Goal: Ask a question

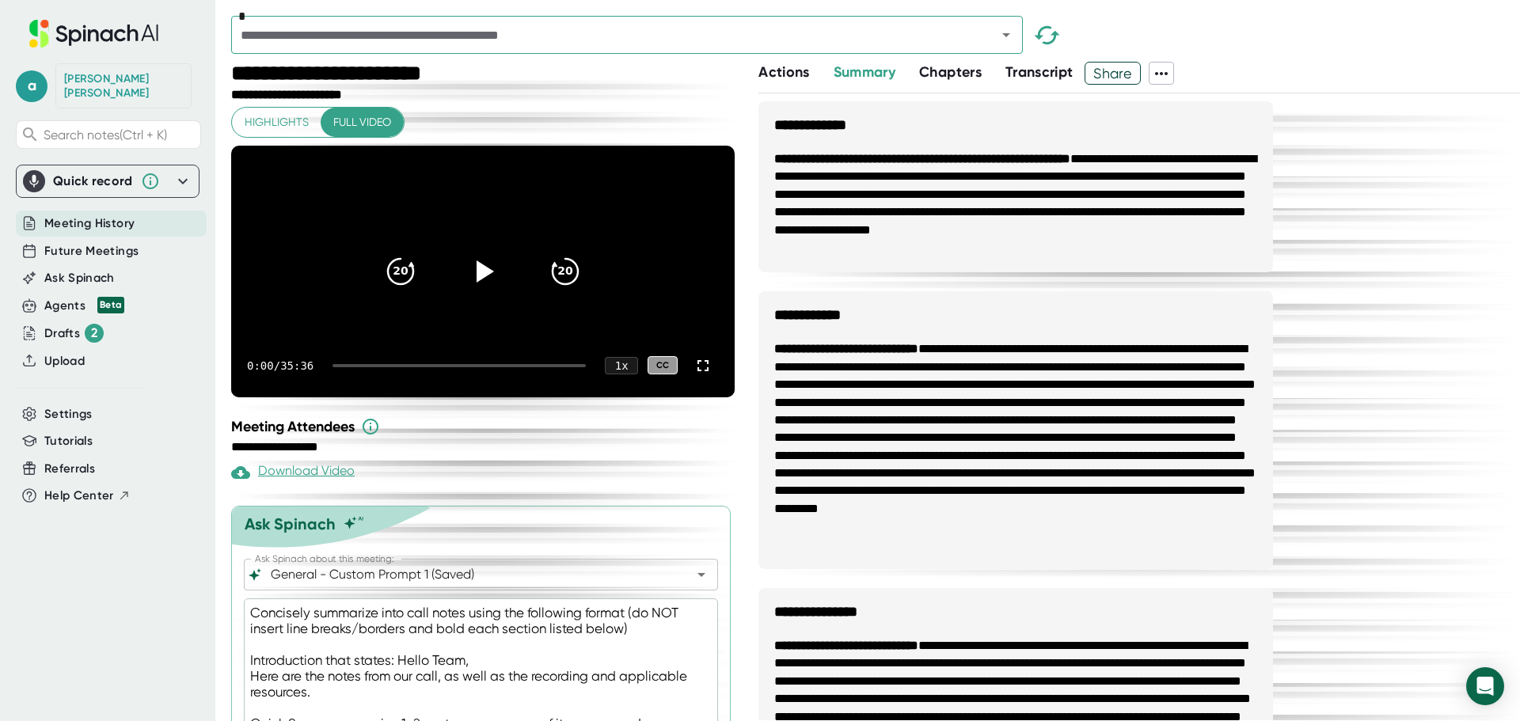
scroll to position [317, 0]
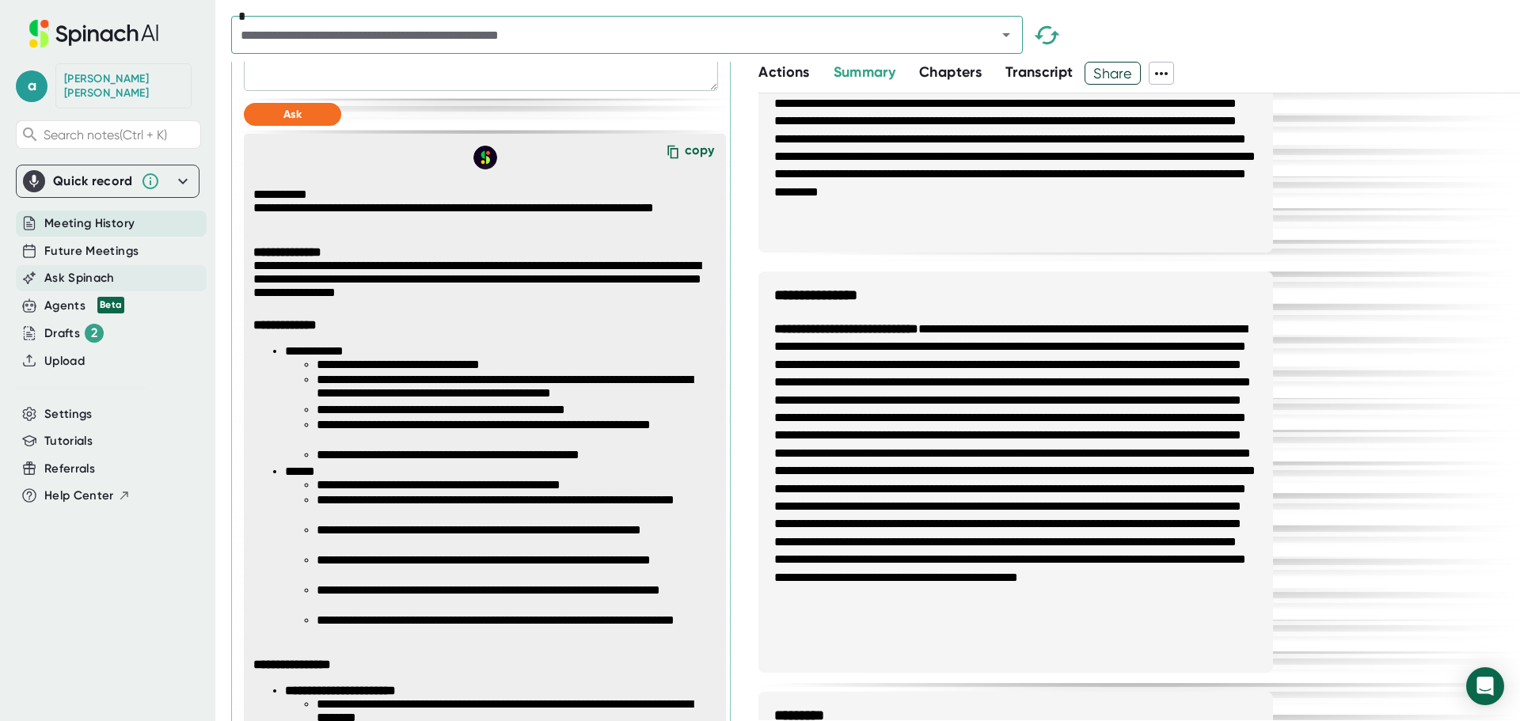
click at [85, 269] on span "Ask Spinach" at bounding box center [79, 278] width 70 height 18
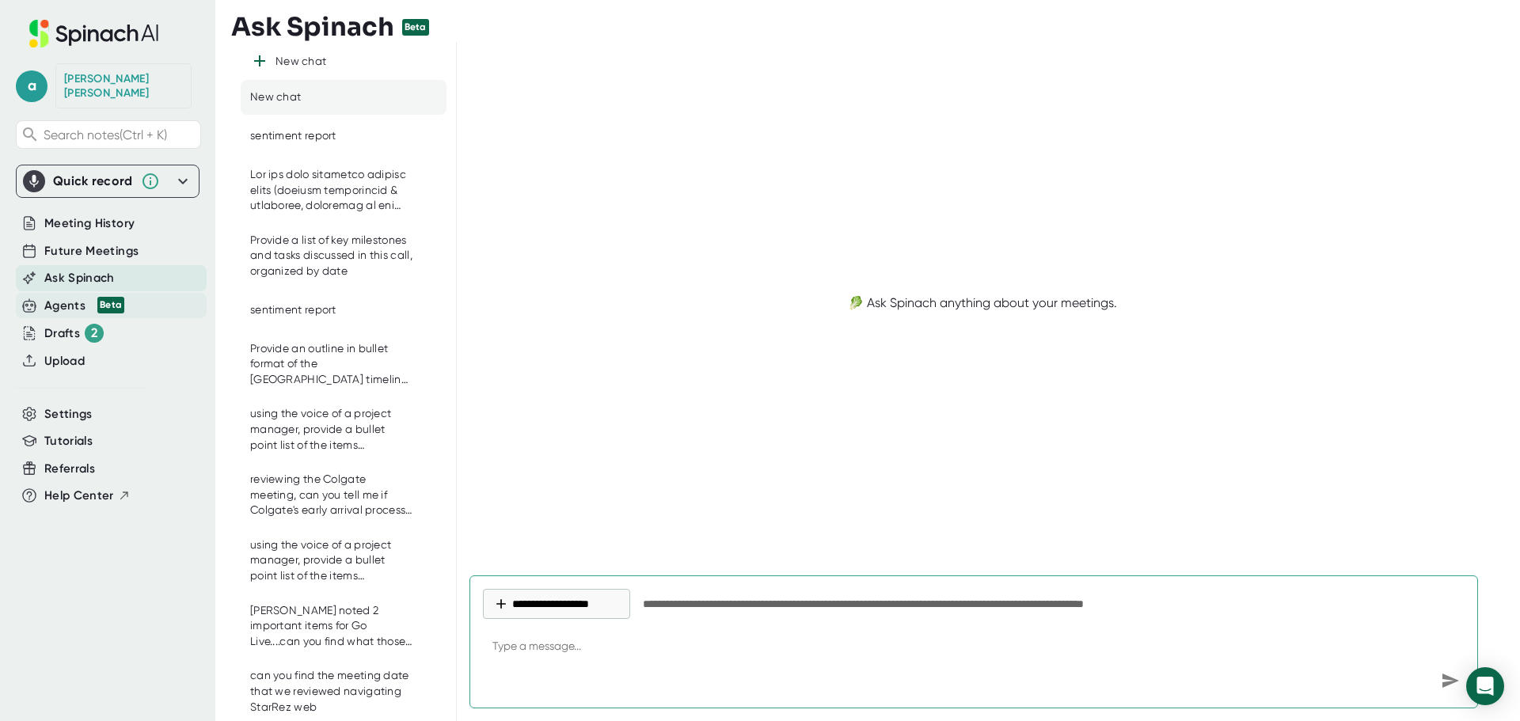
type textarea "x"
click at [72, 297] on div "Agents Beta" at bounding box center [84, 306] width 80 height 18
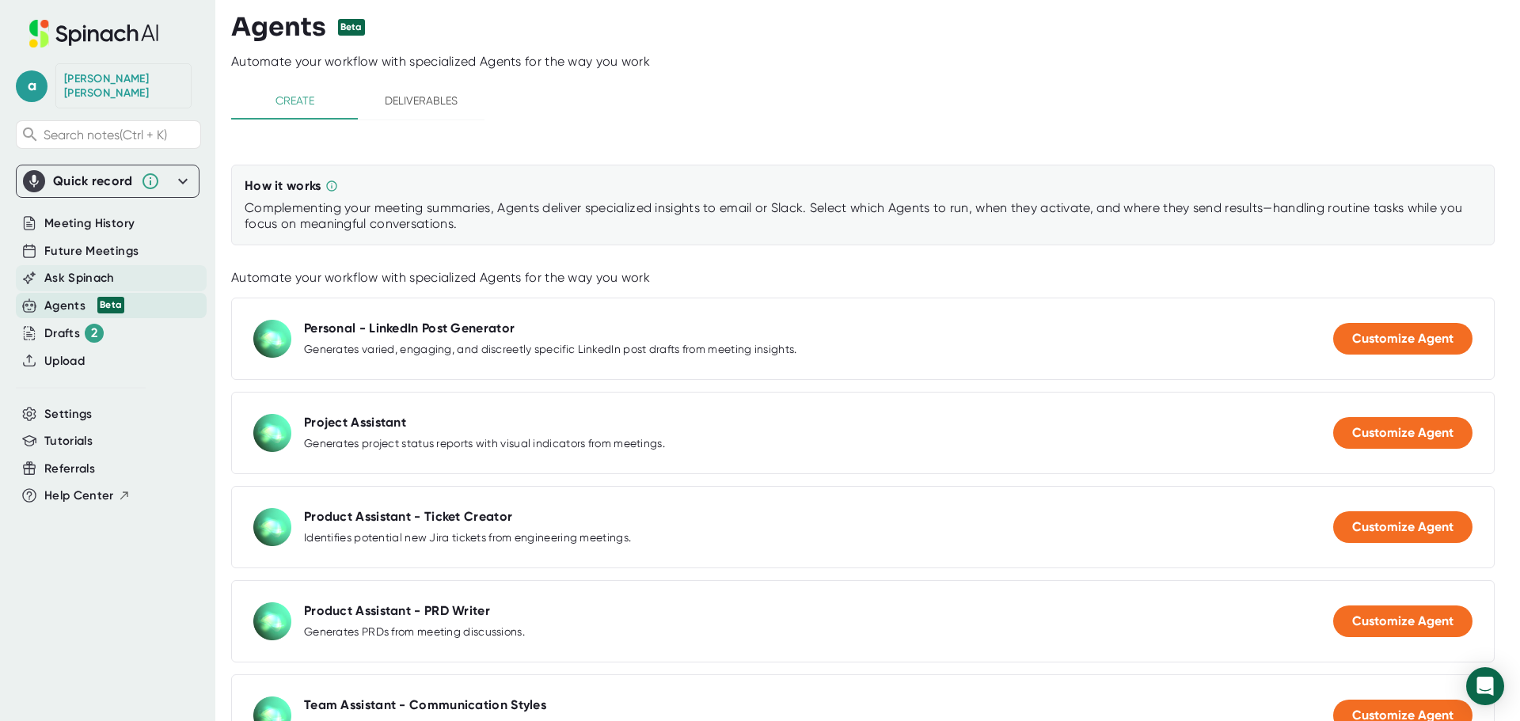
click at [75, 269] on span "Ask Spinach" at bounding box center [79, 278] width 70 height 18
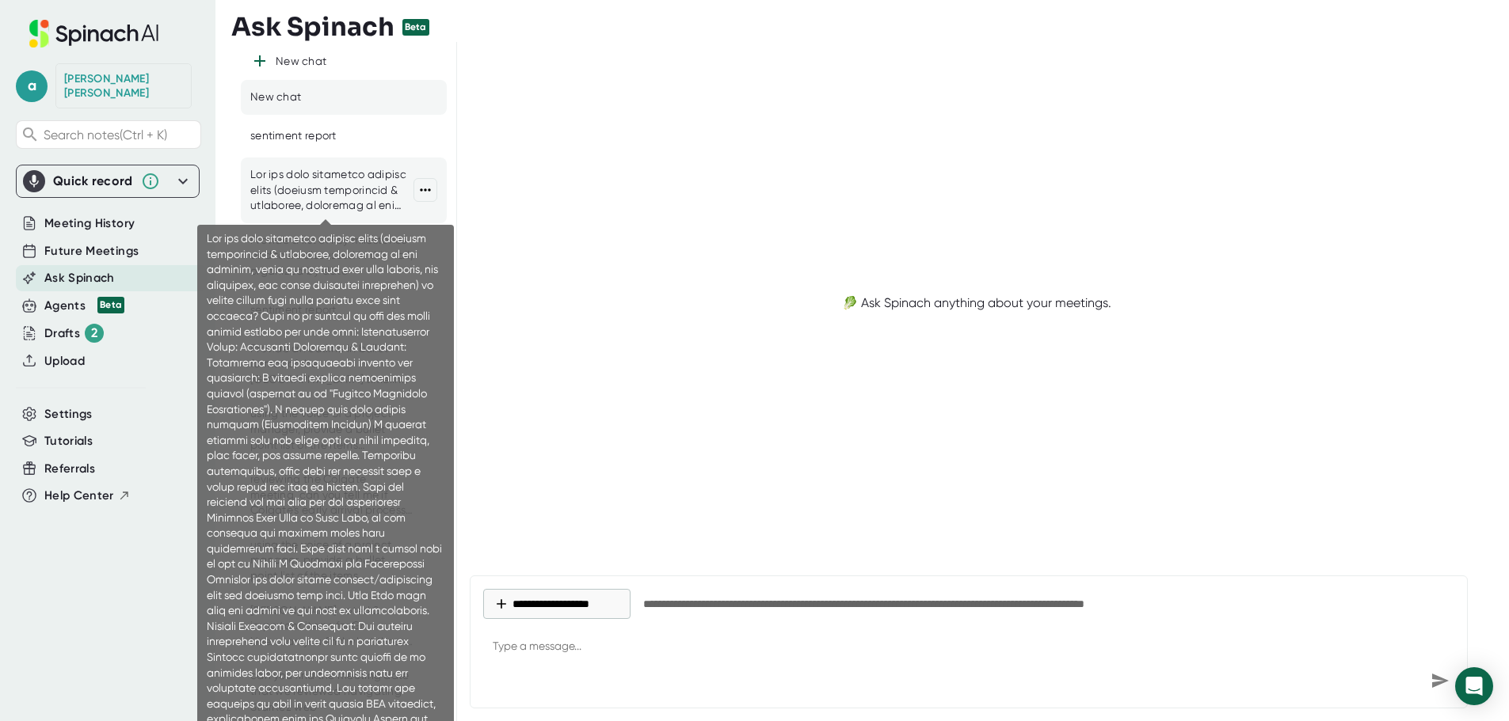
click at [287, 181] on div at bounding box center [331, 190] width 163 height 47
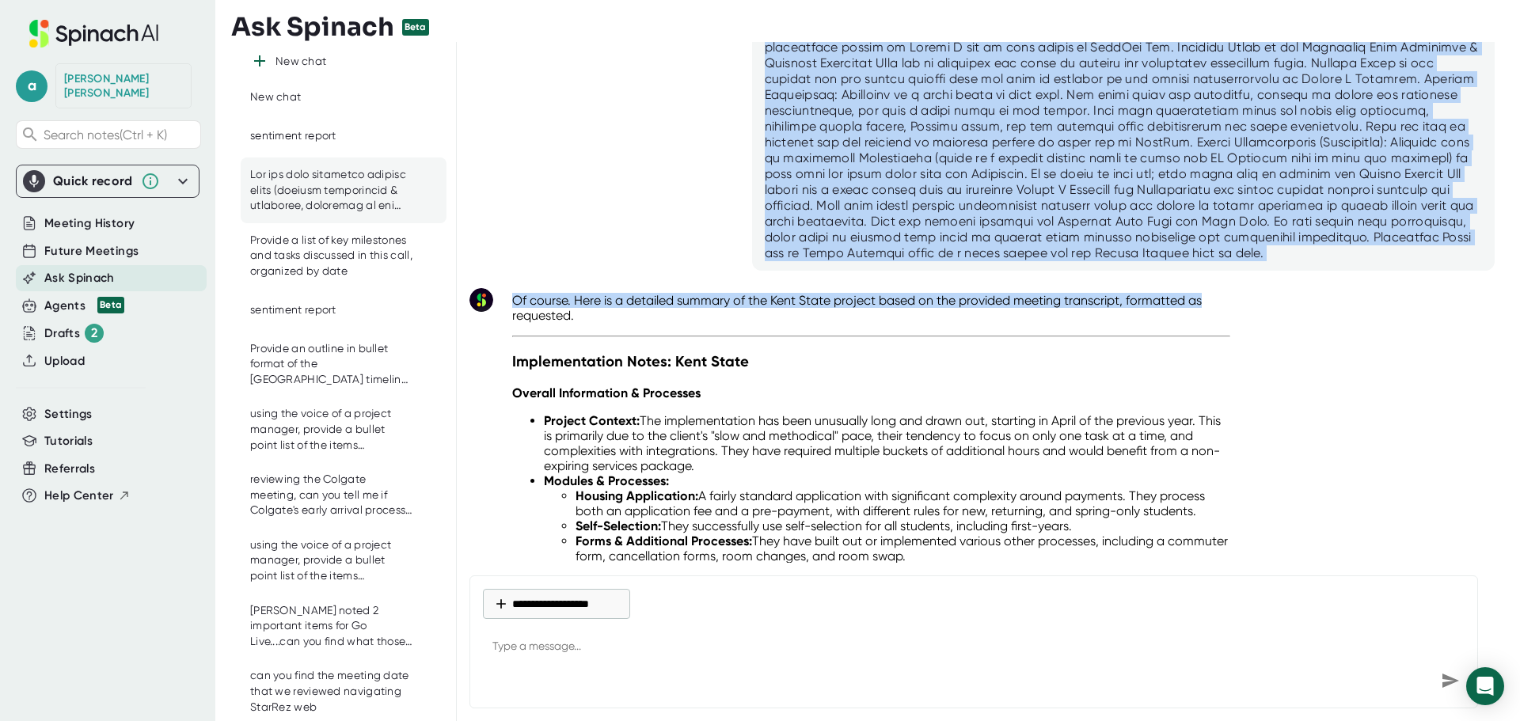
scroll to position [317, 0]
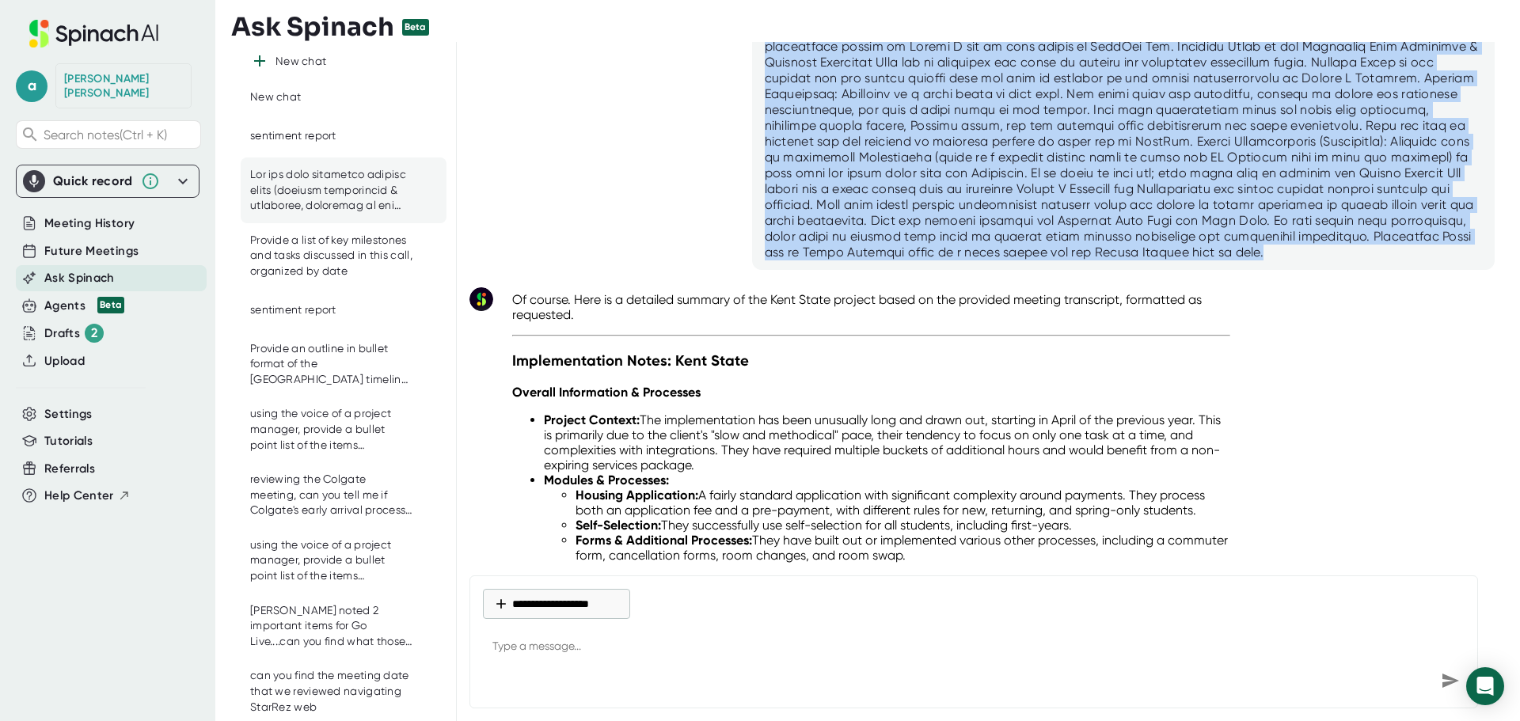
drag, startPoint x: 764, startPoint y: 106, endPoint x: 1460, endPoint y: 245, distance: 709.9
click at [1460, 245] on div at bounding box center [1124, 22] width 718 height 475
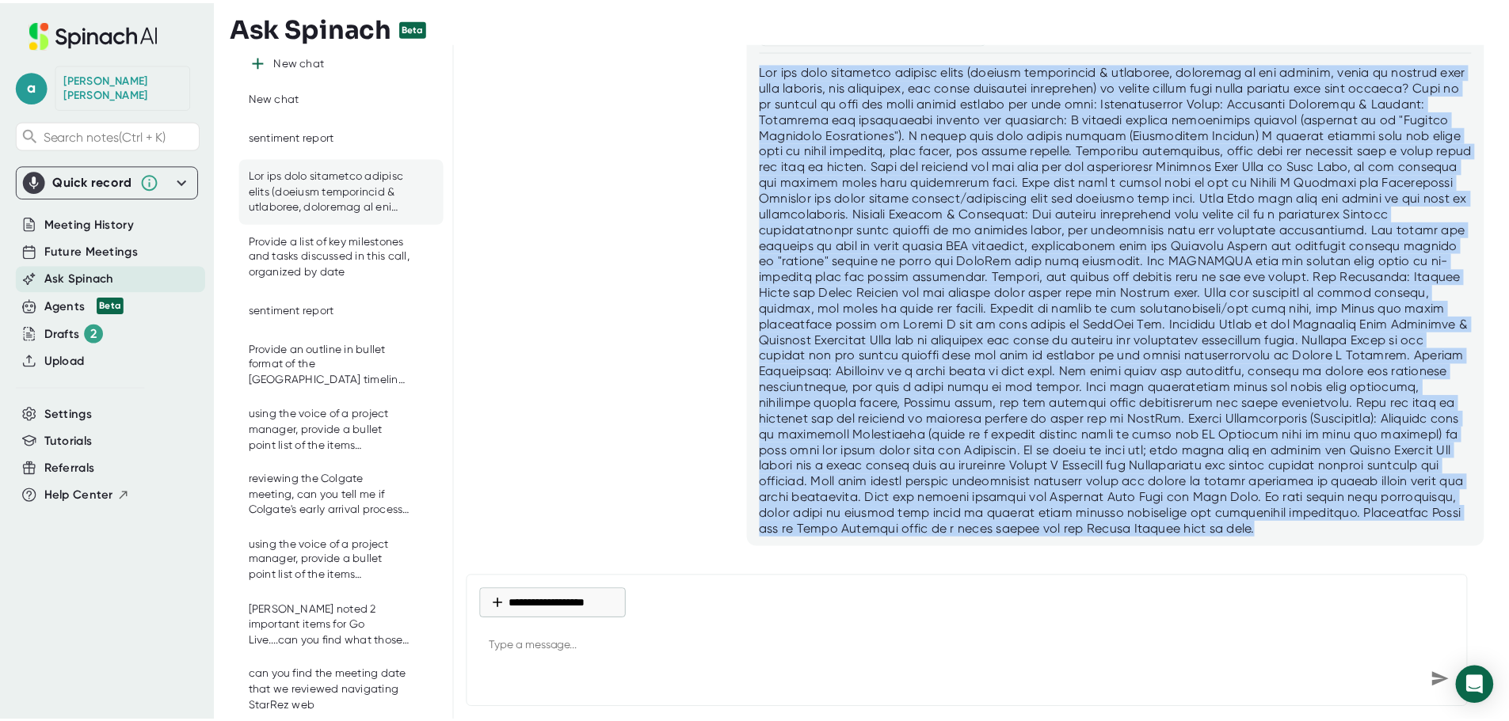
scroll to position [0, 0]
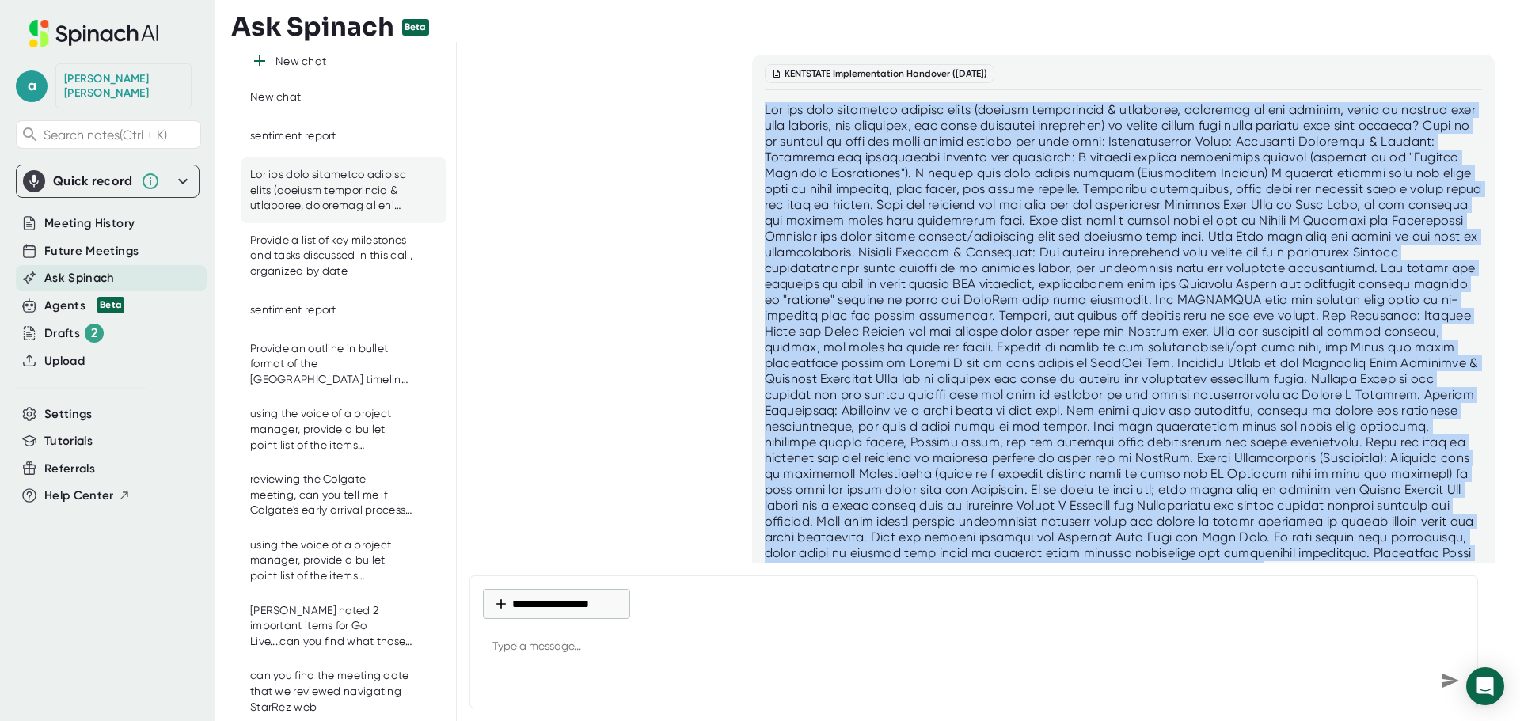
click at [874, 139] on div at bounding box center [1124, 339] width 718 height 475
click at [1216, 118] on div at bounding box center [1124, 339] width 718 height 475
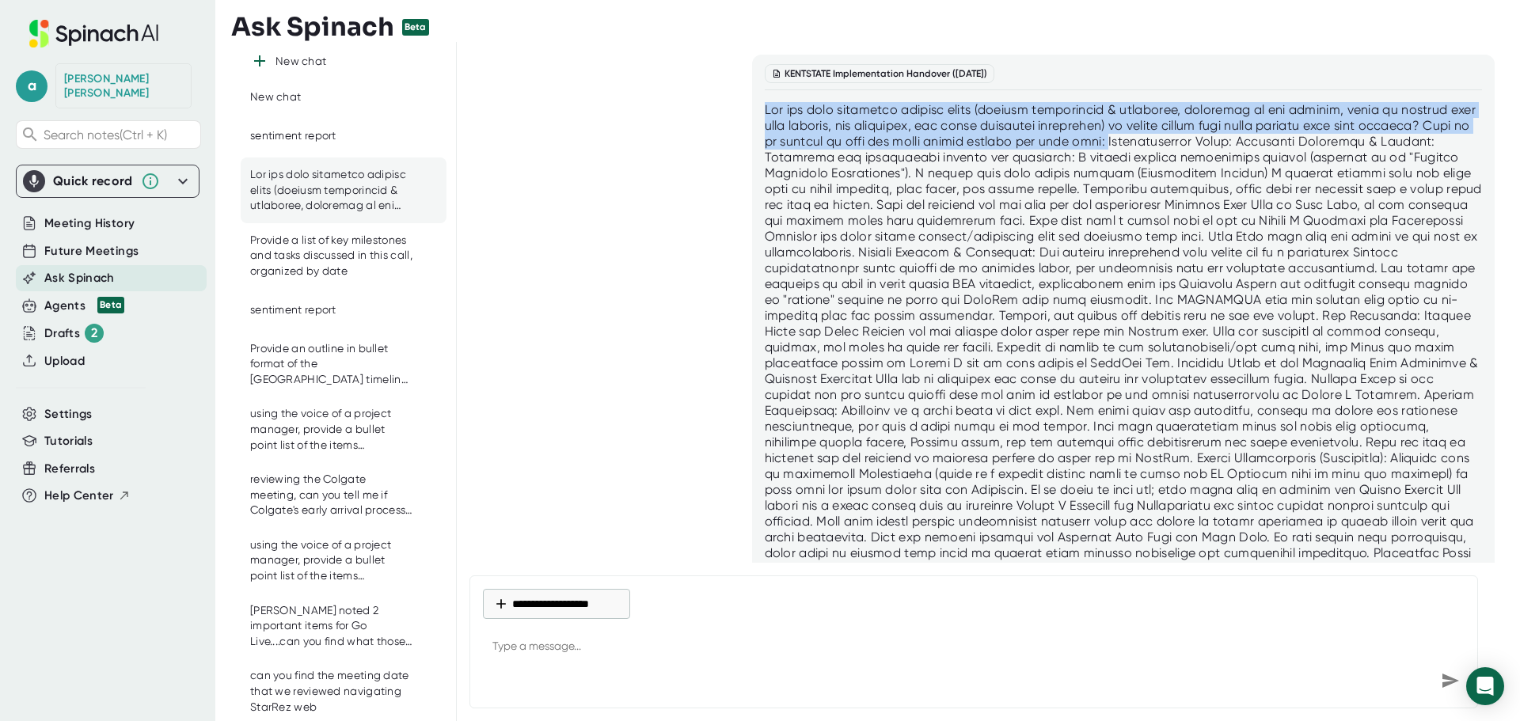
drag, startPoint x: 1160, startPoint y: 141, endPoint x: 754, endPoint y: 108, distance: 407.5
click at [754, 108] on div "KENTSTATE Implementation Handover ([DATE])" at bounding box center [1124, 321] width 744 height 532
copy div "Can you pull important project notes (overall information & processes, positive…"
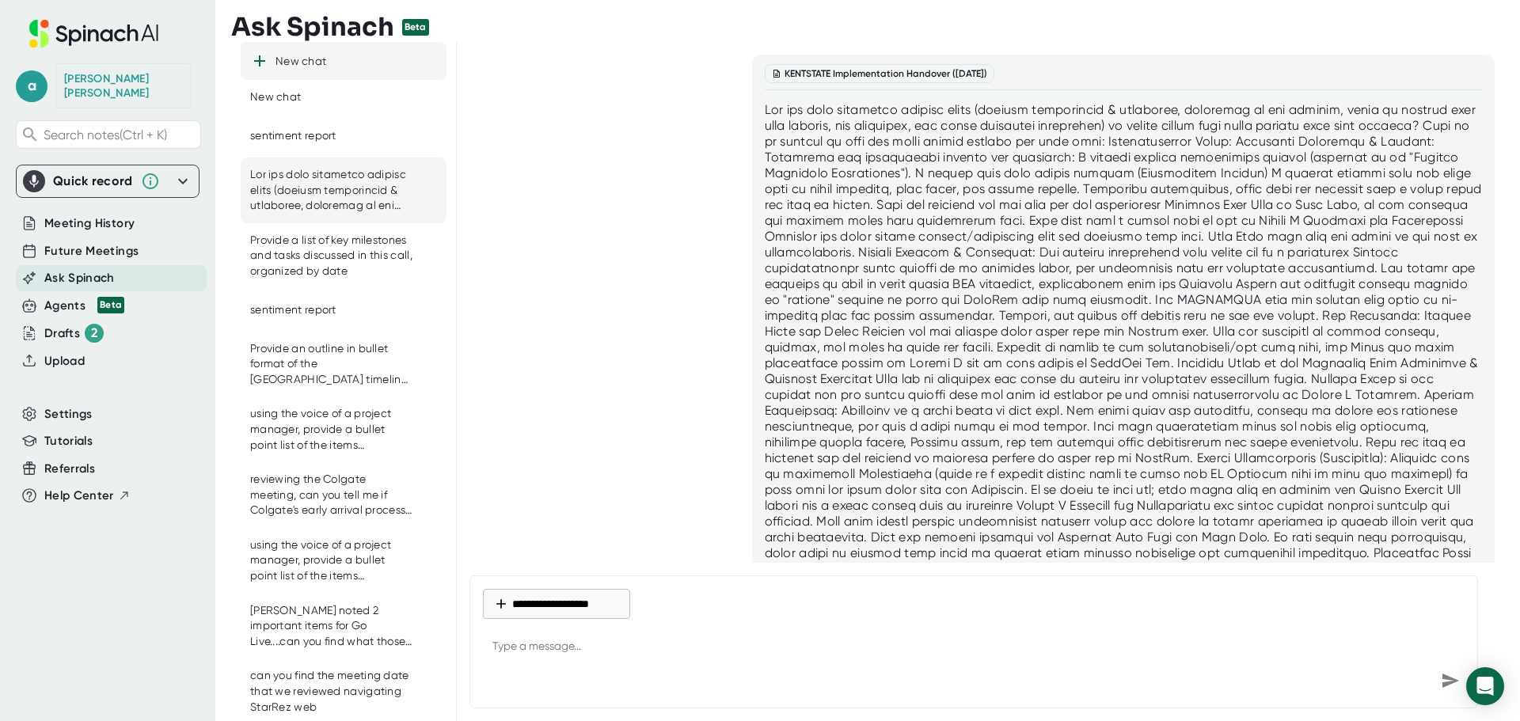
click at [325, 63] on div "New chat" at bounding box center [301, 62] width 51 height 14
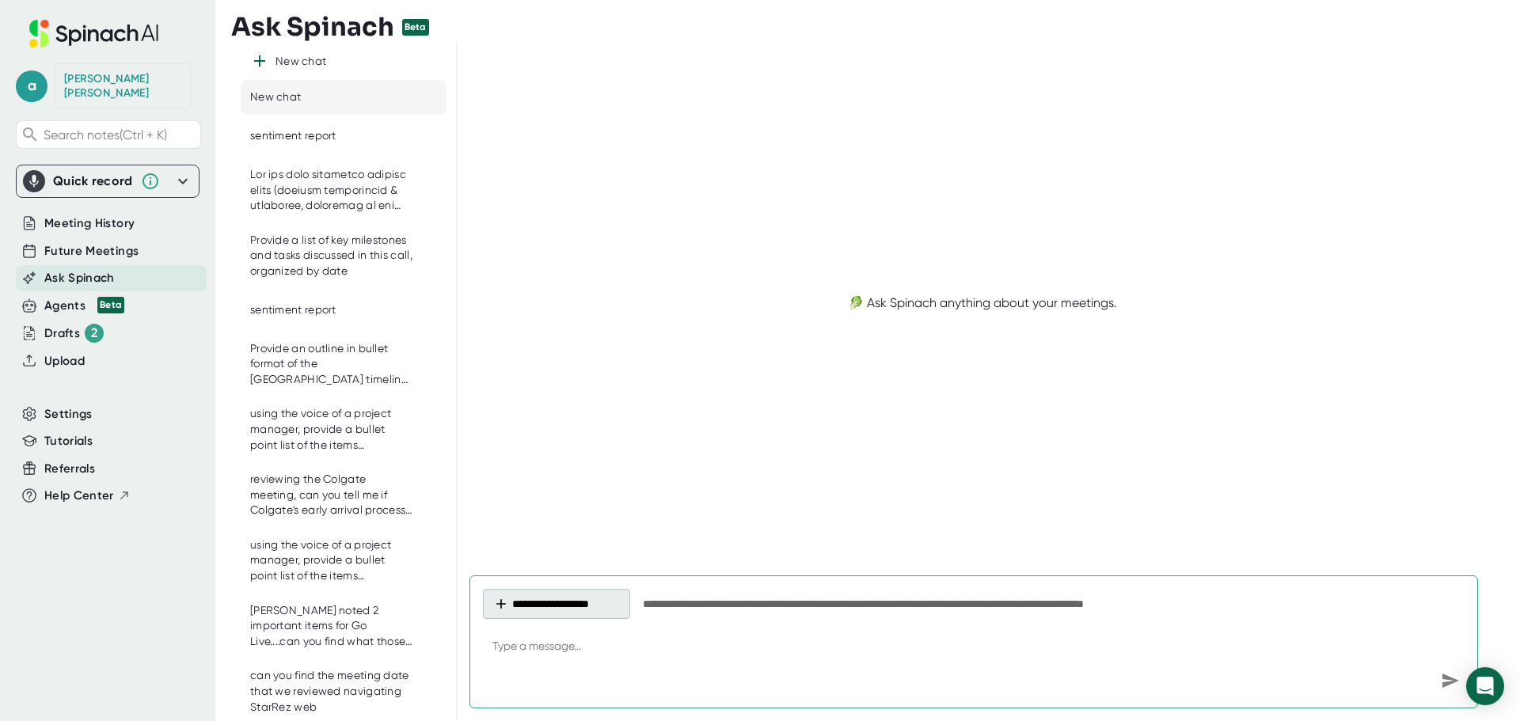
click at [550, 603] on button "**********" at bounding box center [556, 604] width 147 height 30
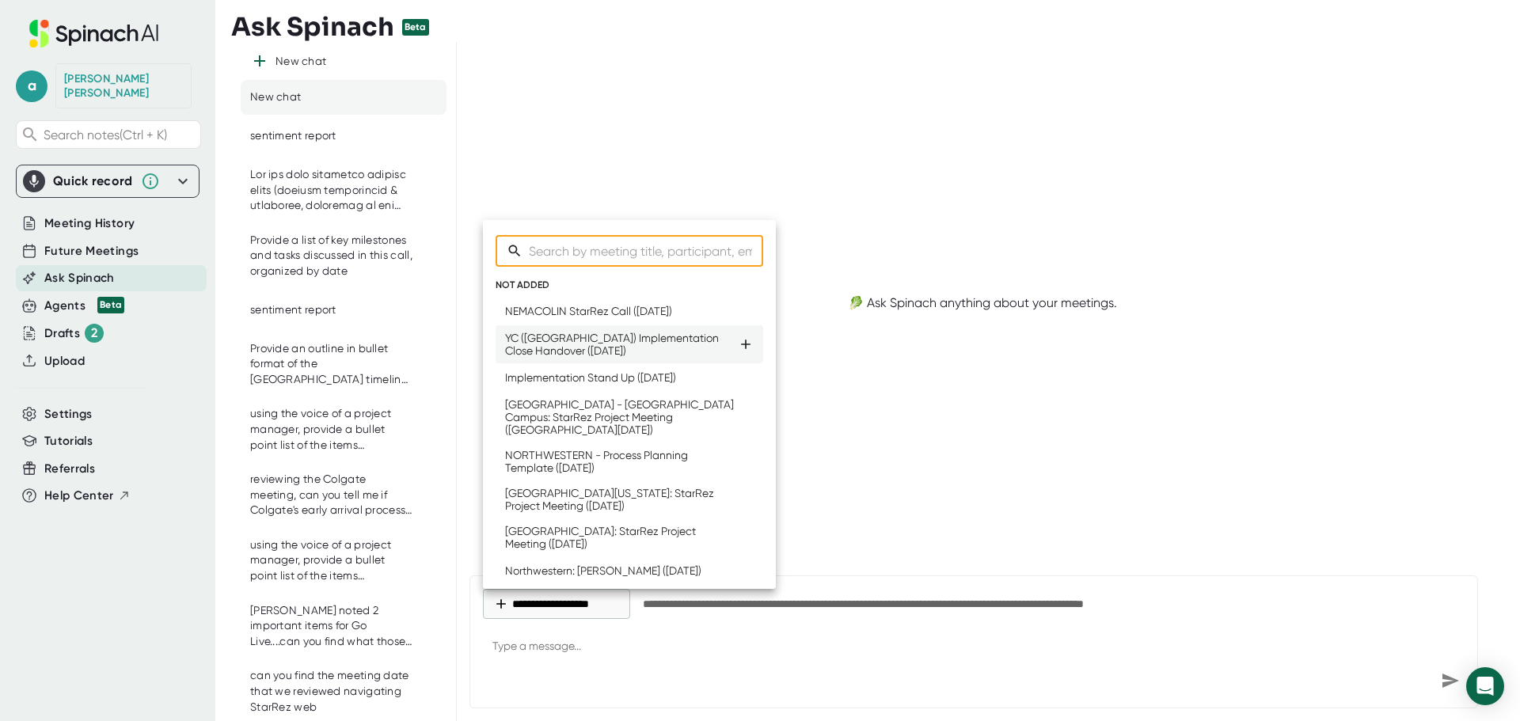
click at [611, 347] on div "YC ([GEOGRAPHIC_DATA]) Implementation Close Handover ([DATE])" at bounding box center [621, 344] width 233 height 25
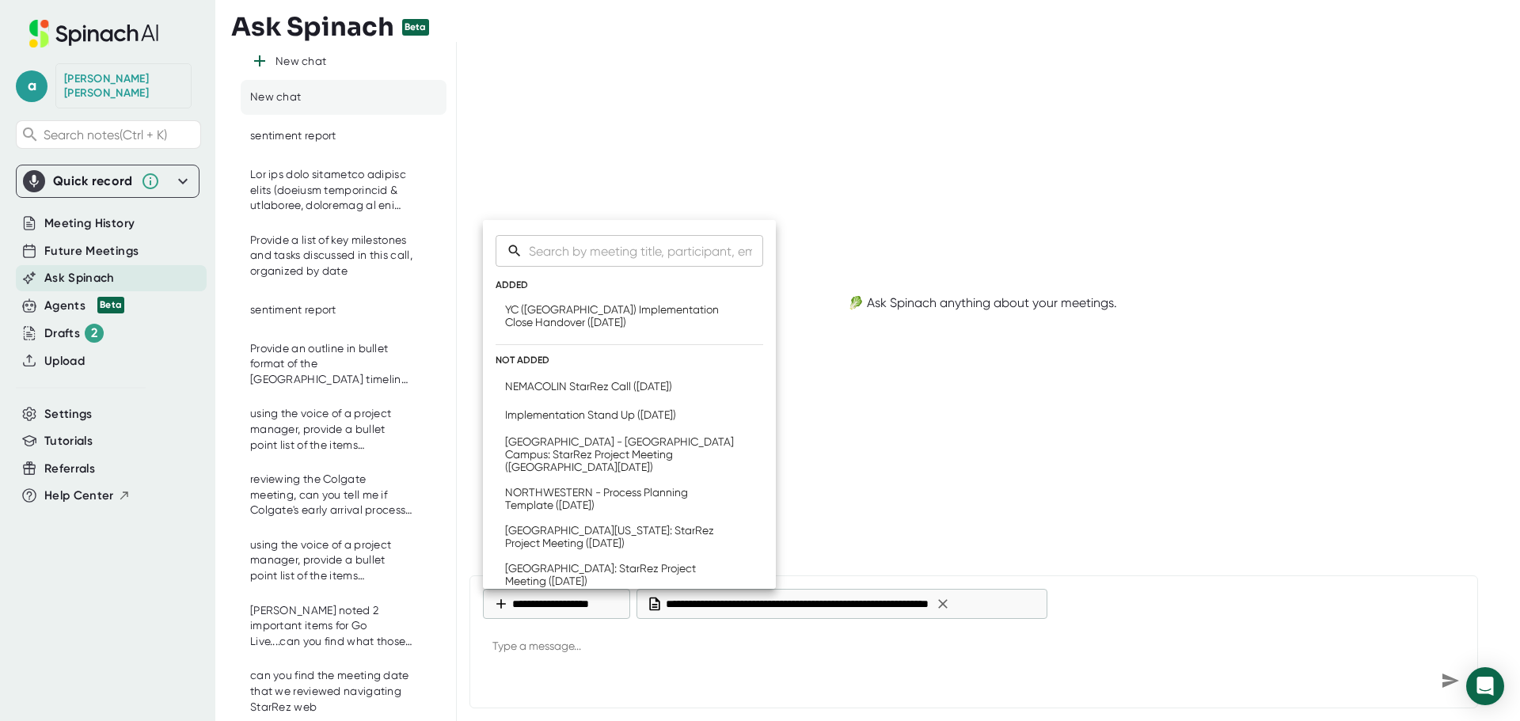
click at [572, 637] on div at bounding box center [760, 360] width 1520 height 721
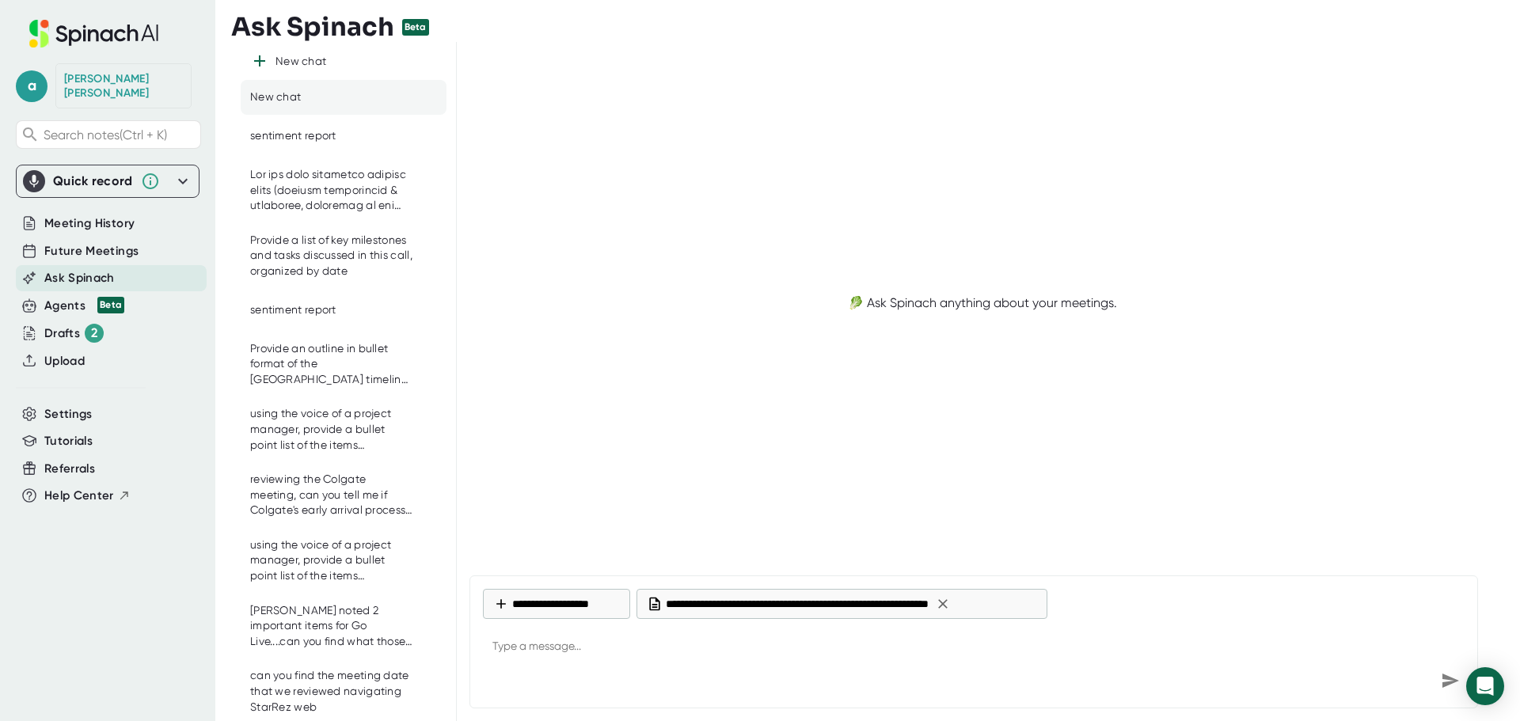
type textarea "x"
click at [550, 652] on textarea at bounding box center [974, 648] width 982 height 38
paste textarea "Can you pull important project notes (overall information & processes, positive…"
type textarea "Can you pull important project notes (overall information & processes, positive…"
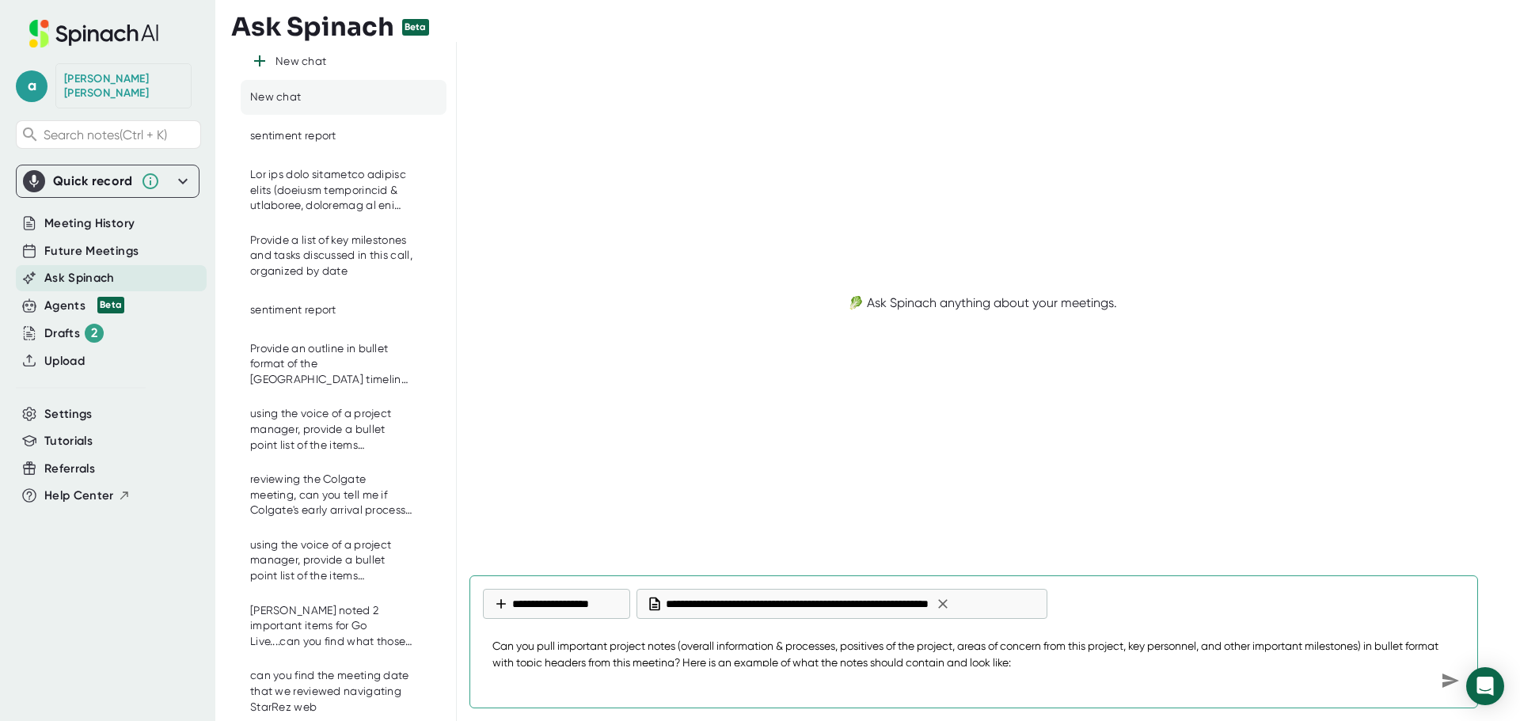
type textarea "x"
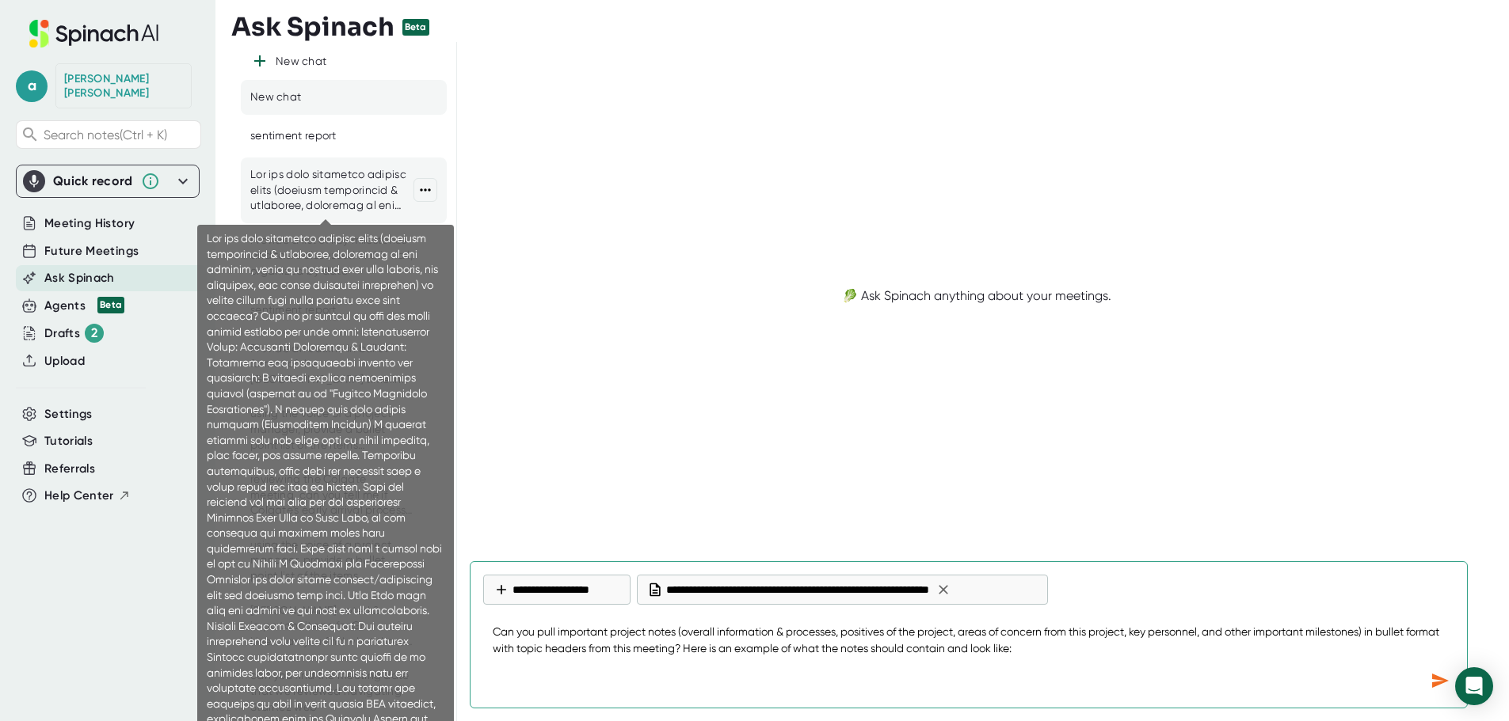
type textarea "Can you pull important project notes (overall information & processes, positive…"
click at [333, 188] on div at bounding box center [331, 190] width 163 height 47
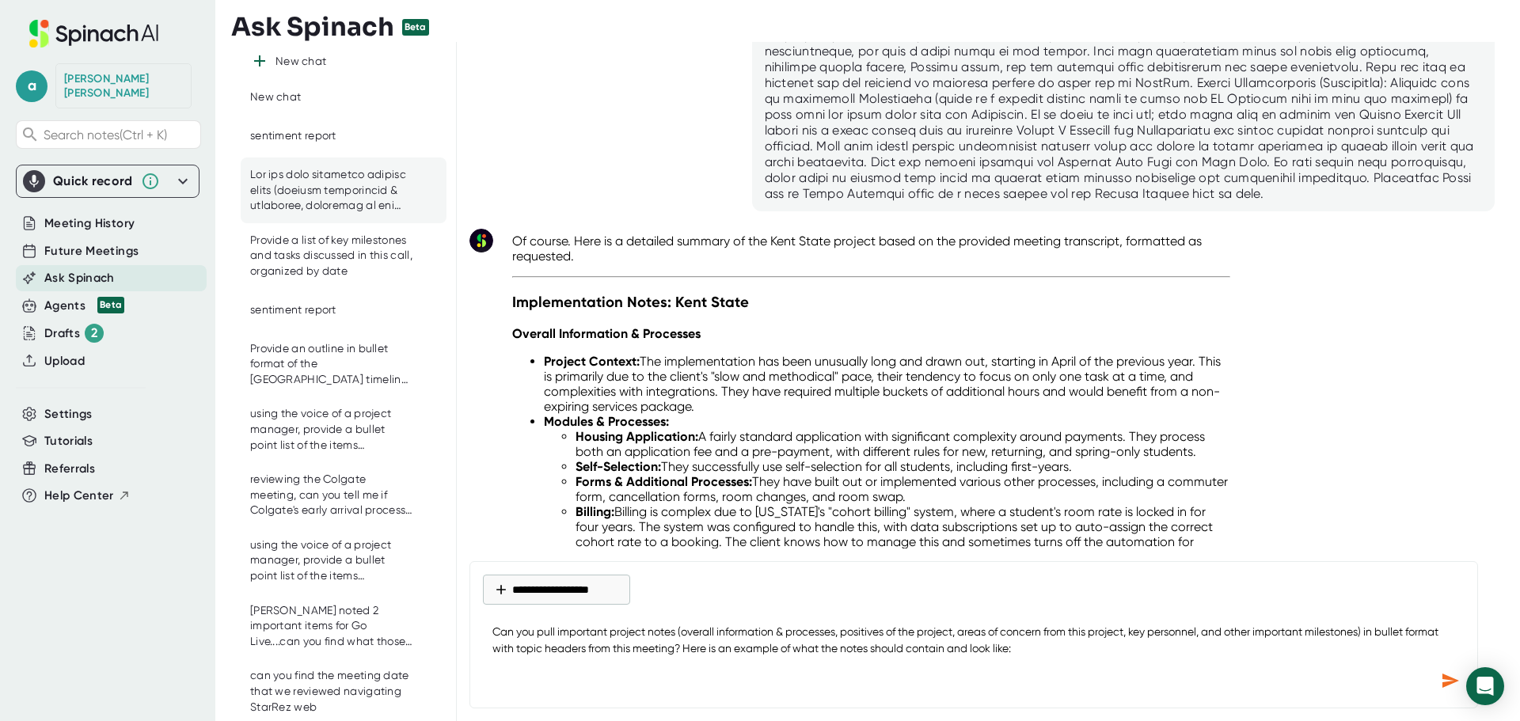
scroll to position [296, 0]
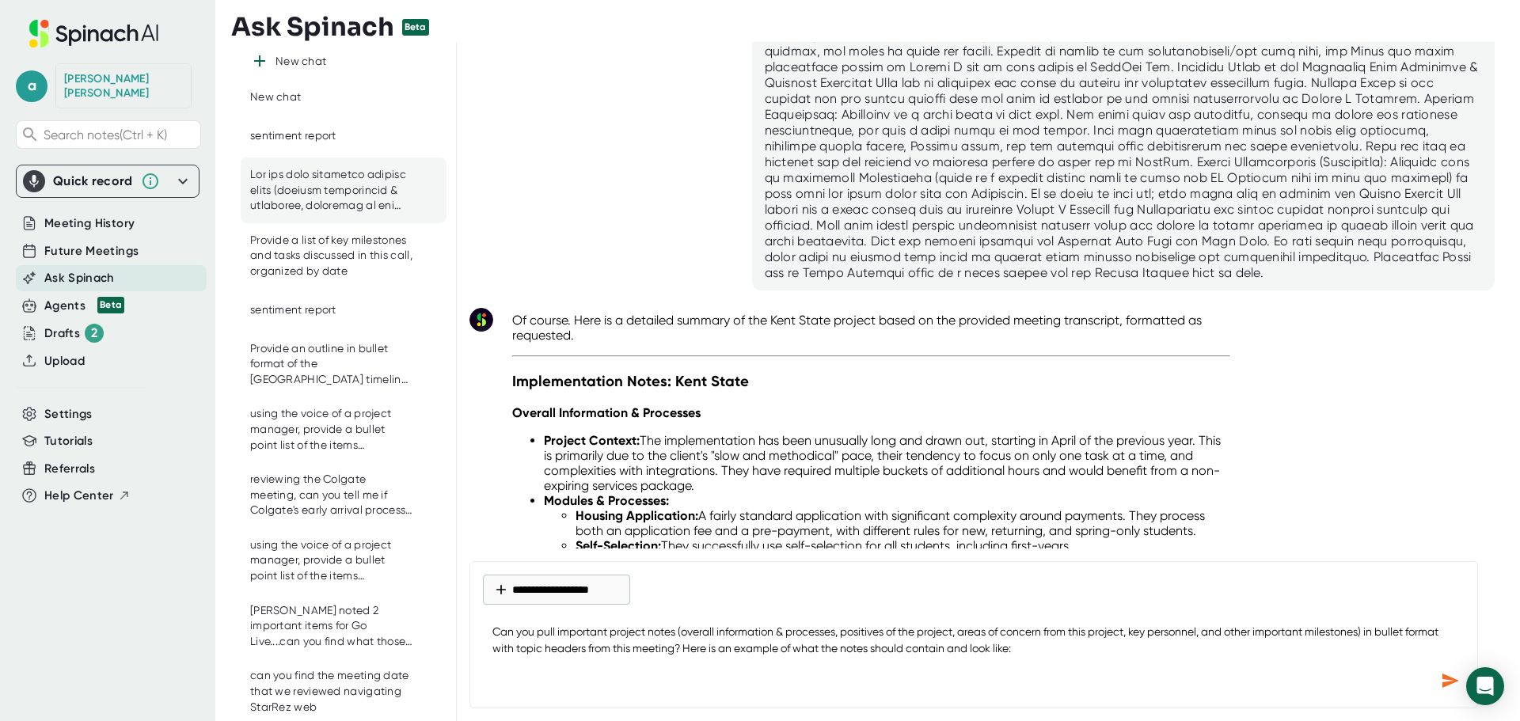
drag, startPoint x: 757, startPoint y: 493, endPoint x: 490, endPoint y: 384, distance: 288.1
copy div "Implementation Notes: Kent State Overall Information & Processes Project Contex…"
click at [291, 108] on div "New chat" at bounding box center [344, 97] width 206 height 35
type textarea "x"
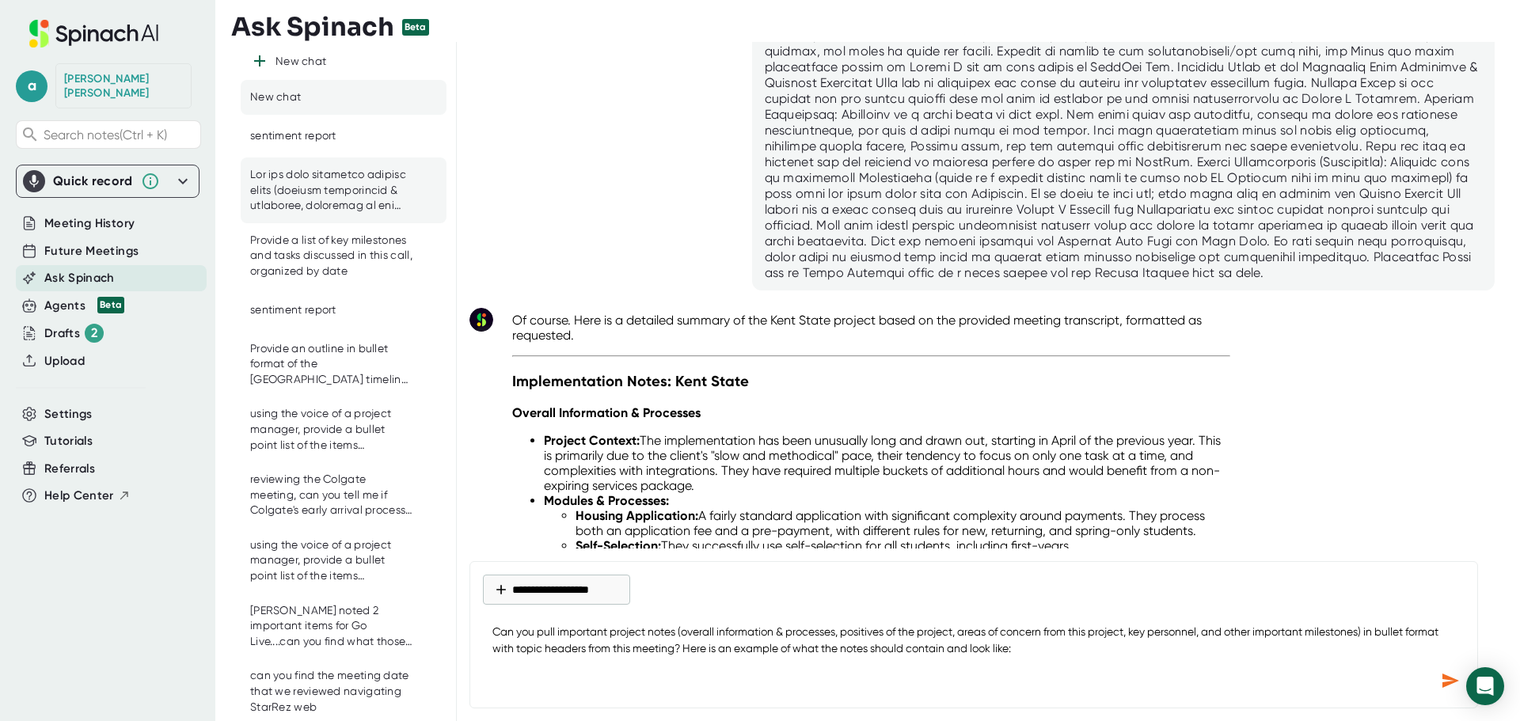
scroll to position [0, 0]
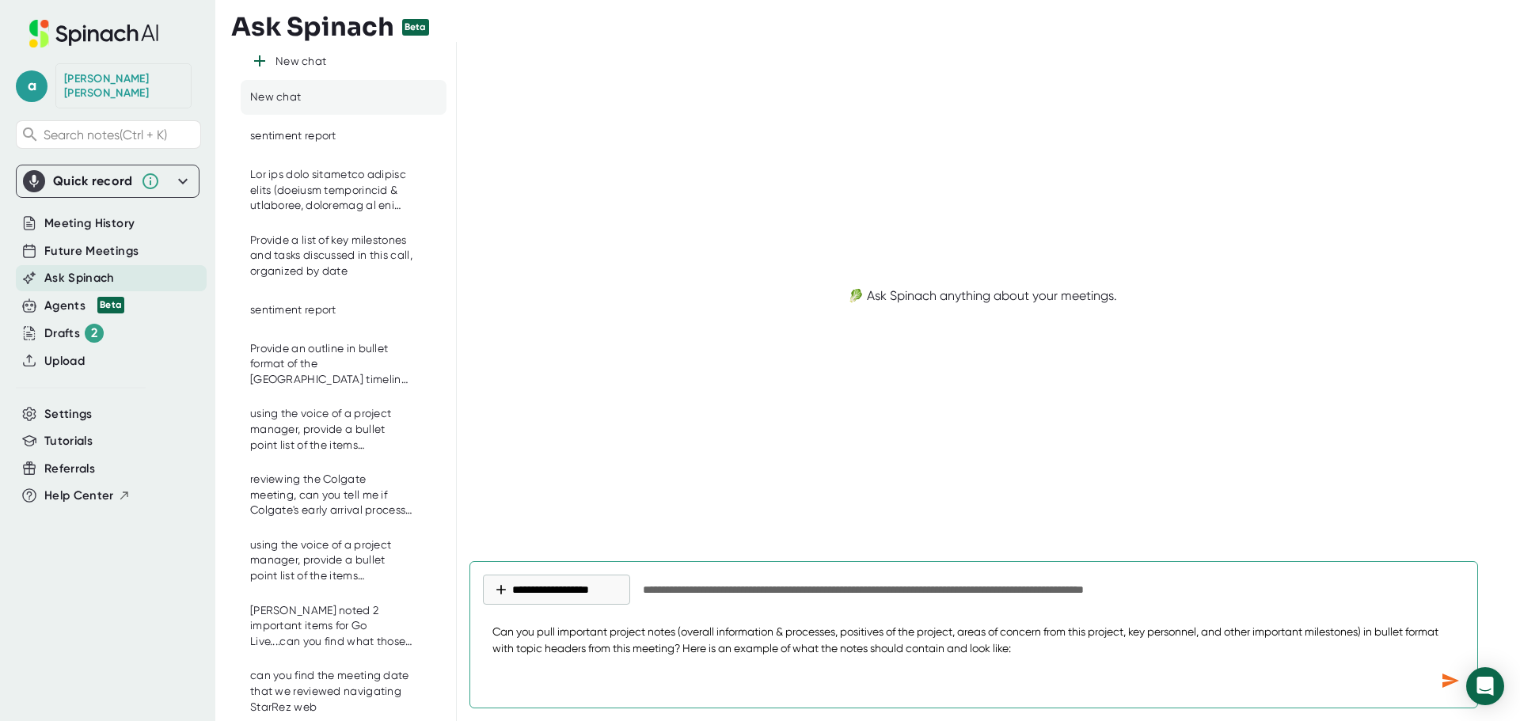
paste textarea "Implementation Notes: Kent State Overall Information & Processes Project Contex…"
type textarea "Can you pull important project notes (overall information & processes, positive…"
type textarea "x"
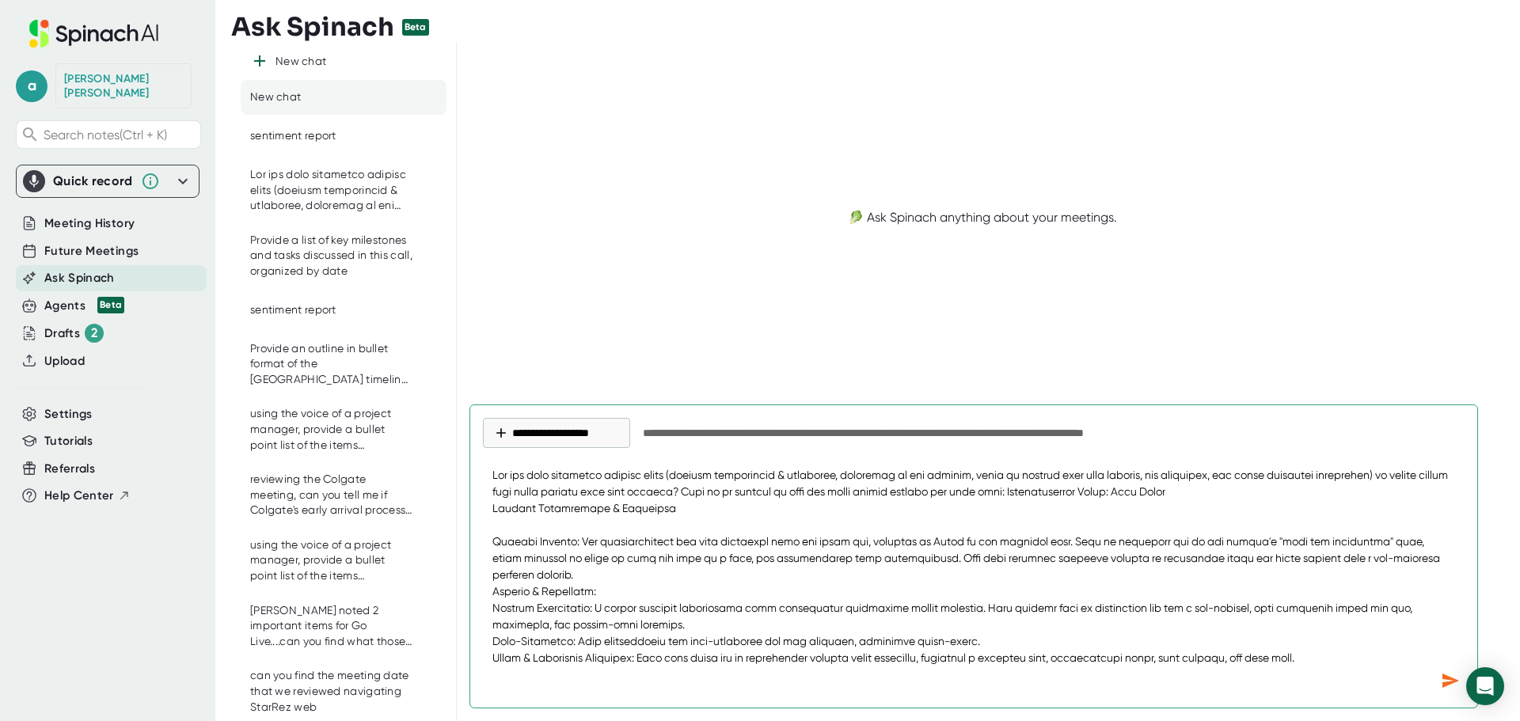
drag, startPoint x: 1058, startPoint y: 495, endPoint x: 1080, endPoint y: 496, distance: 22.2
click at [1060, 496] on textarea at bounding box center [974, 562] width 982 height 209
type textarea "Can you pull important project notes (overall information & processes, positive…"
type textarea "x"
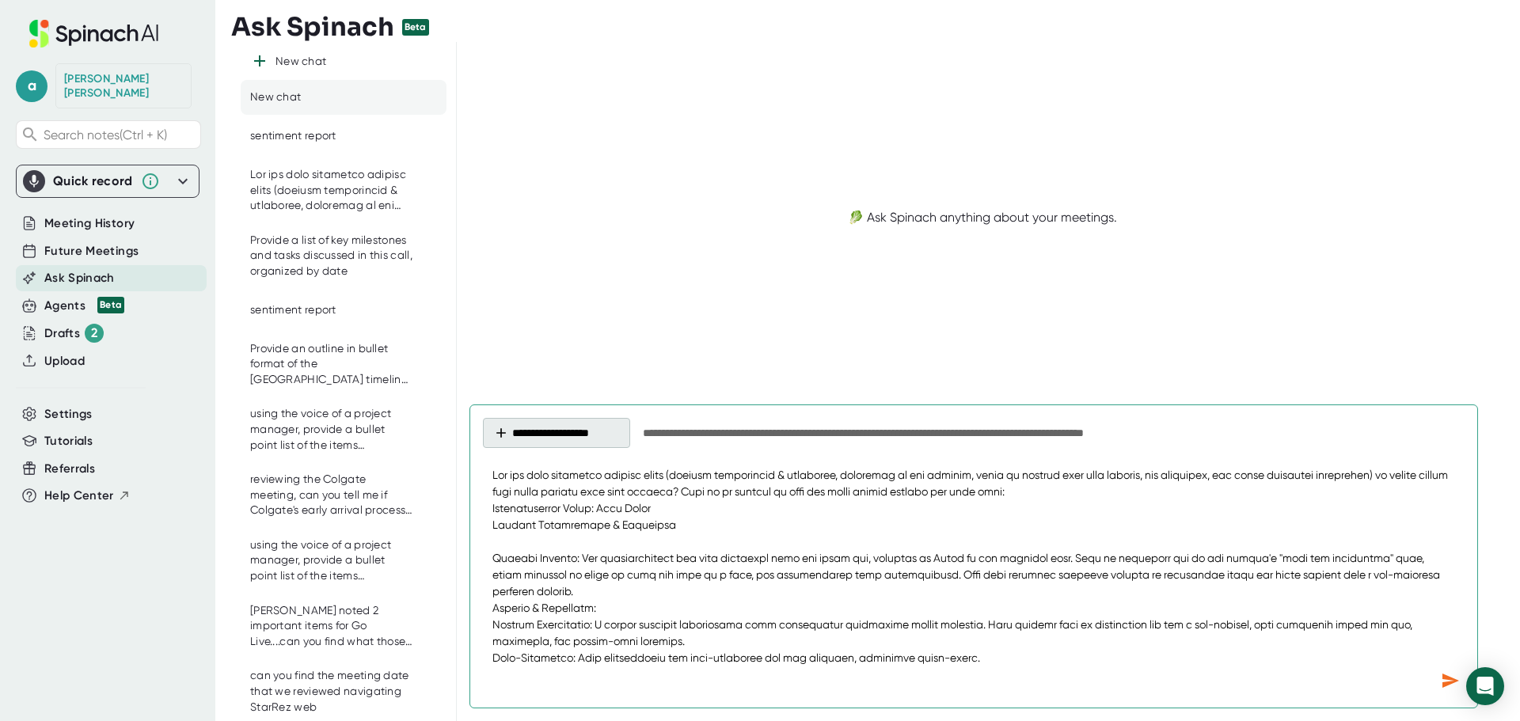
type textarea "Can you pull important project notes (overall information & processes, positive…"
click at [583, 431] on button "**********" at bounding box center [556, 433] width 147 height 30
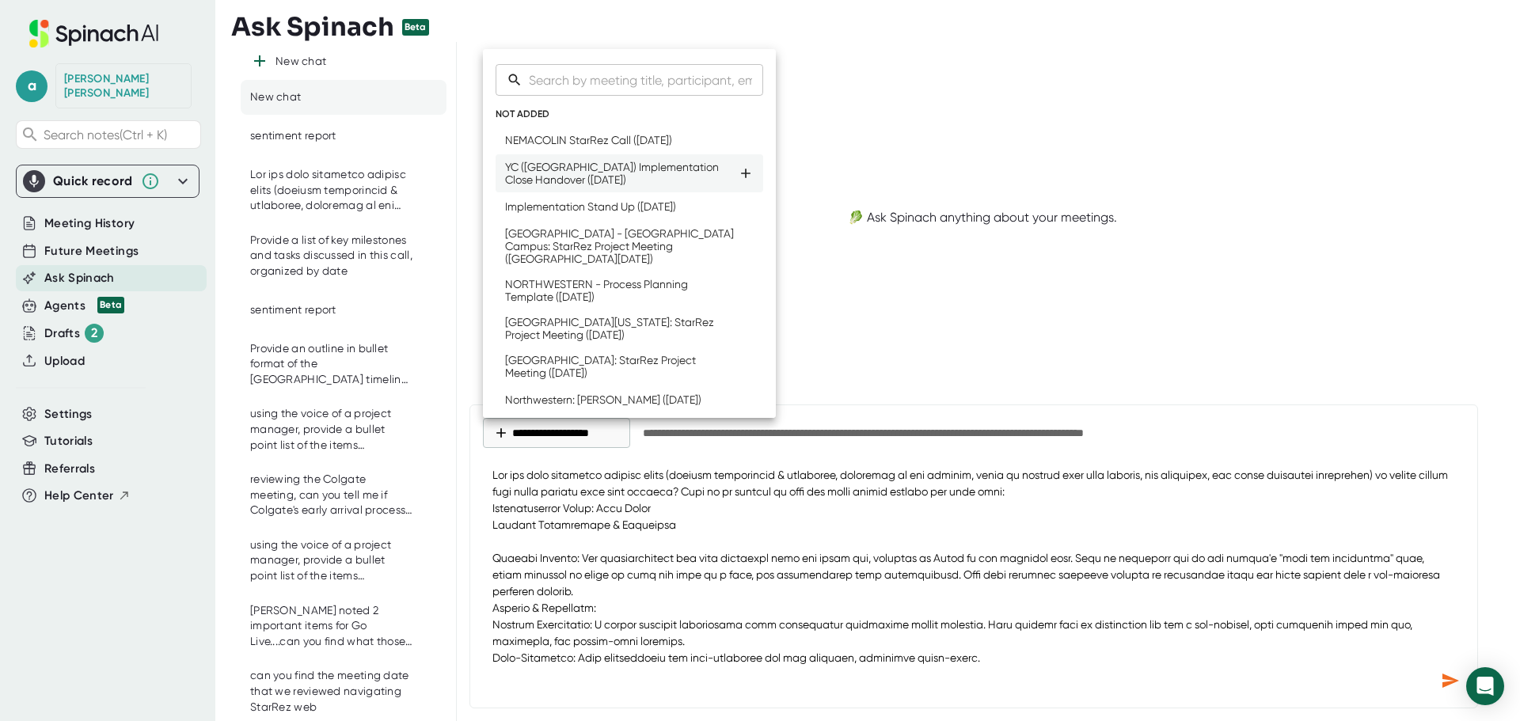
click at [587, 171] on div "YC ([GEOGRAPHIC_DATA]) Implementation Close Handover ([DATE])" at bounding box center [621, 173] width 233 height 25
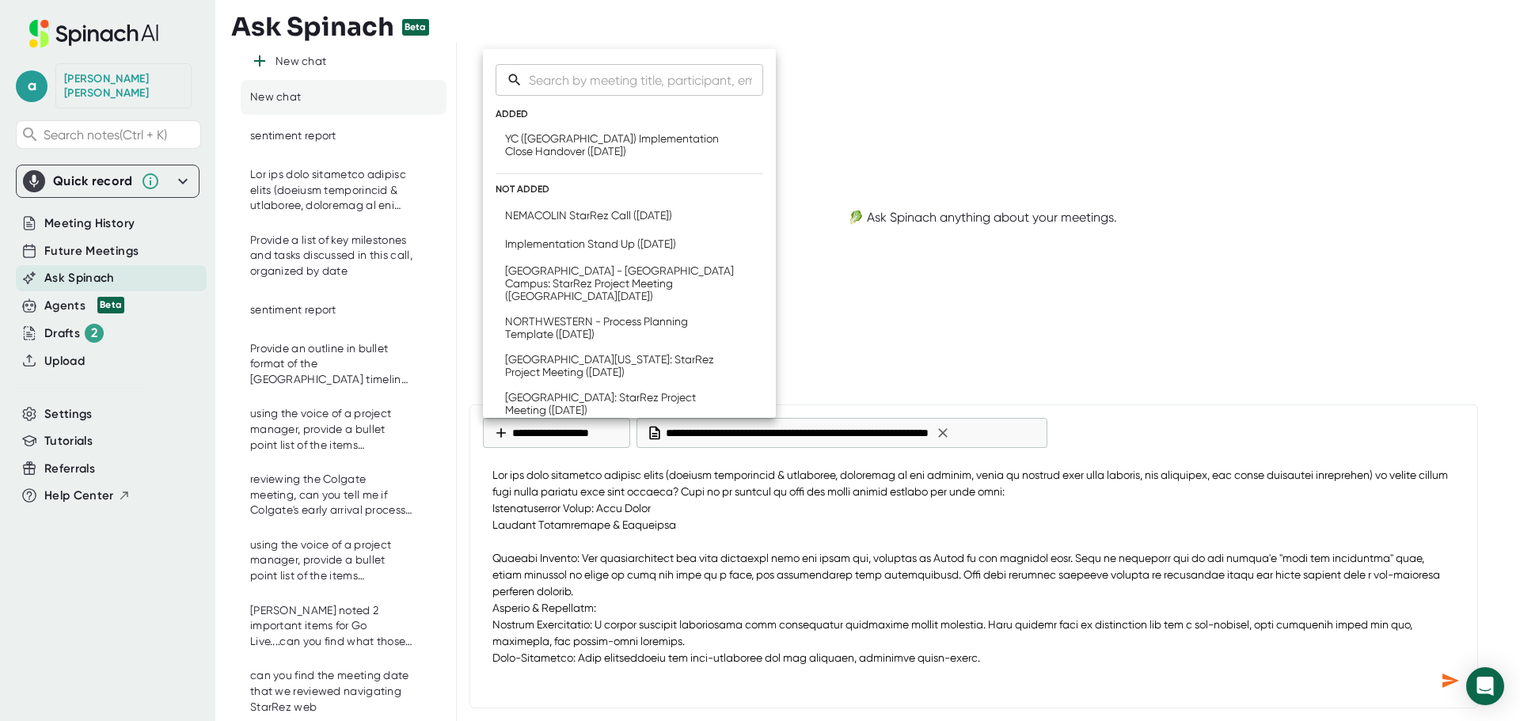
click at [1208, 578] on div at bounding box center [760, 360] width 1520 height 721
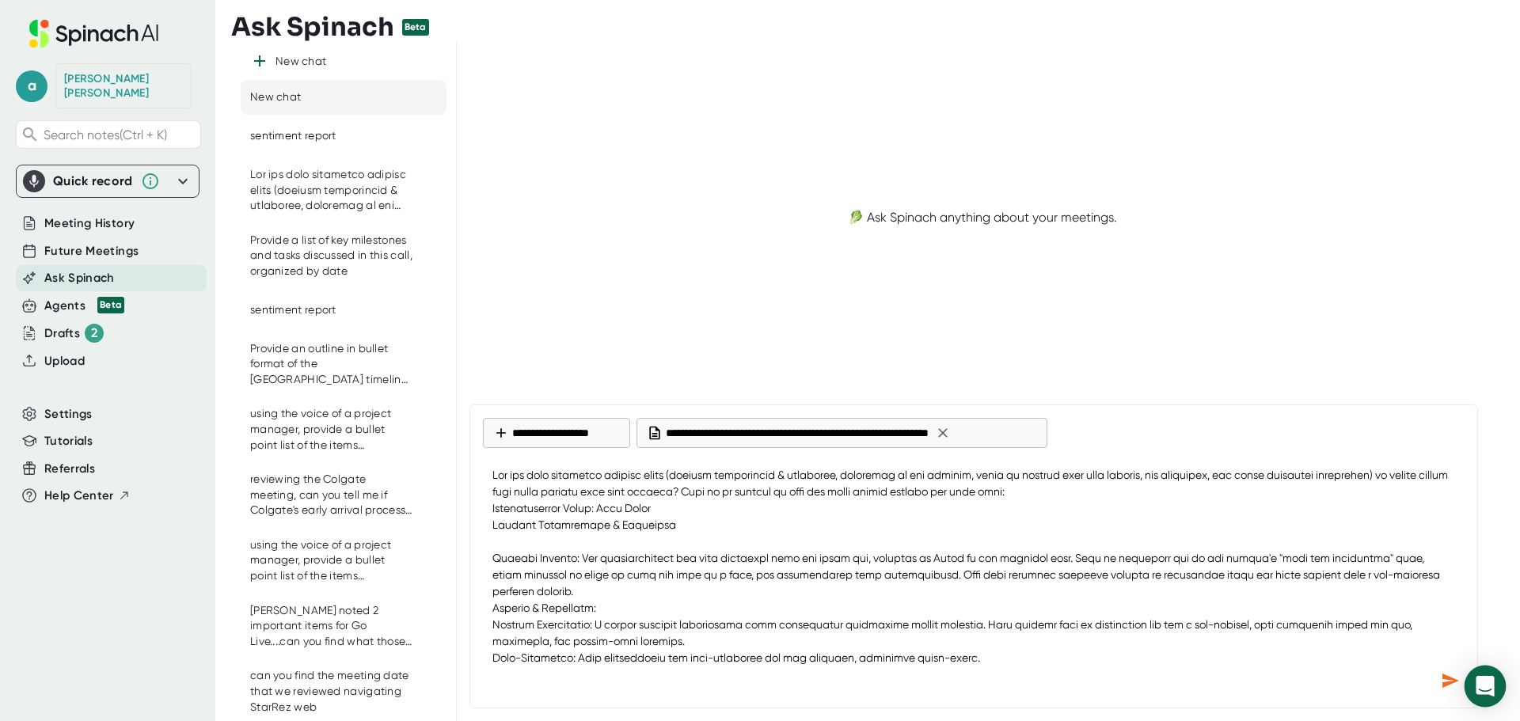
click at [1489, 682] on icon "Open Intercom Messenger" at bounding box center [1485, 686] width 18 height 21
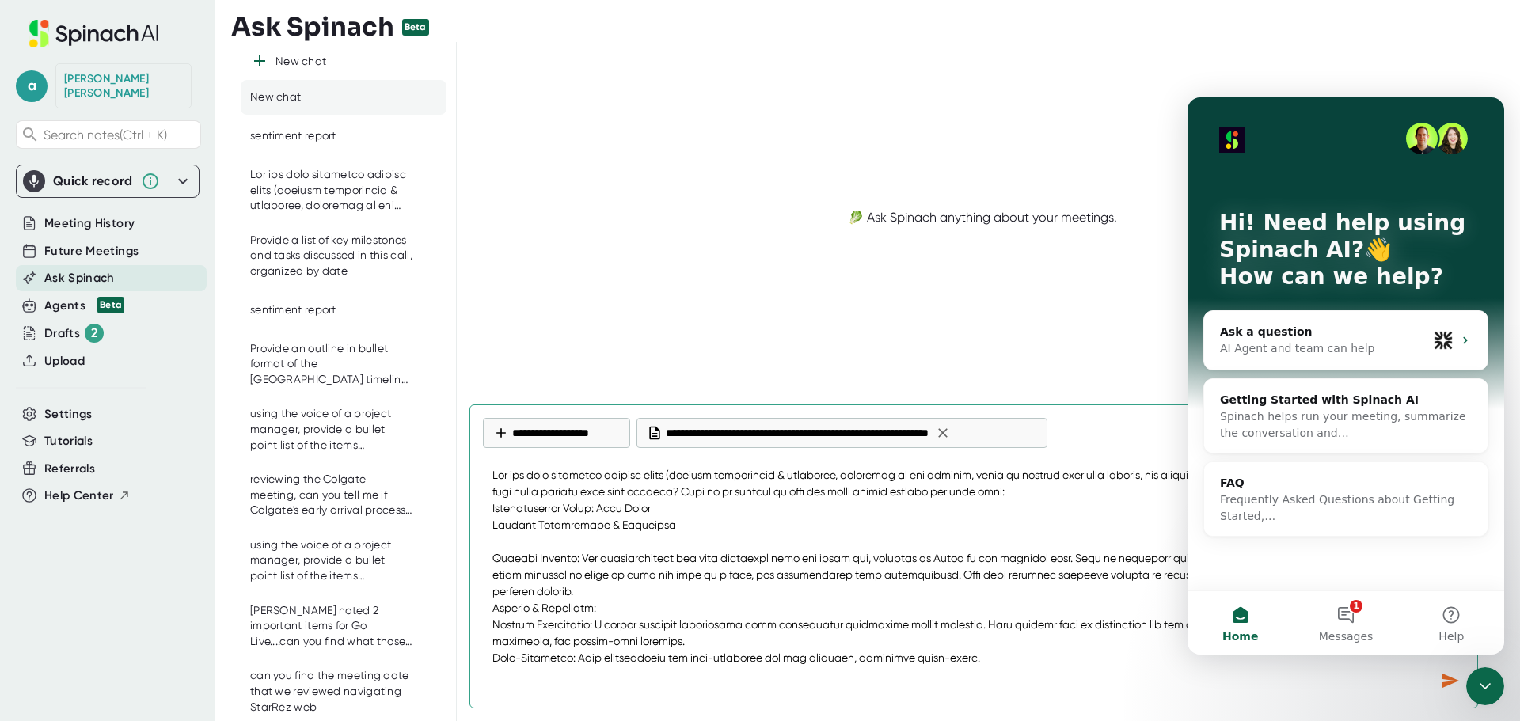
drag, startPoint x: 984, startPoint y: 630, endPoint x: 990, endPoint y: 621, distance: 11.0
click at [987, 624] on textarea at bounding box center [974, 562] width 982 height 209
type textarea "x"
click at [1218, 679] on div at bounding box center [974, 681] width 982 height 29
click at [1490, 682] on icon "Close Intercom Messenger" at bounding box center [1485, 686] width 19 height 19
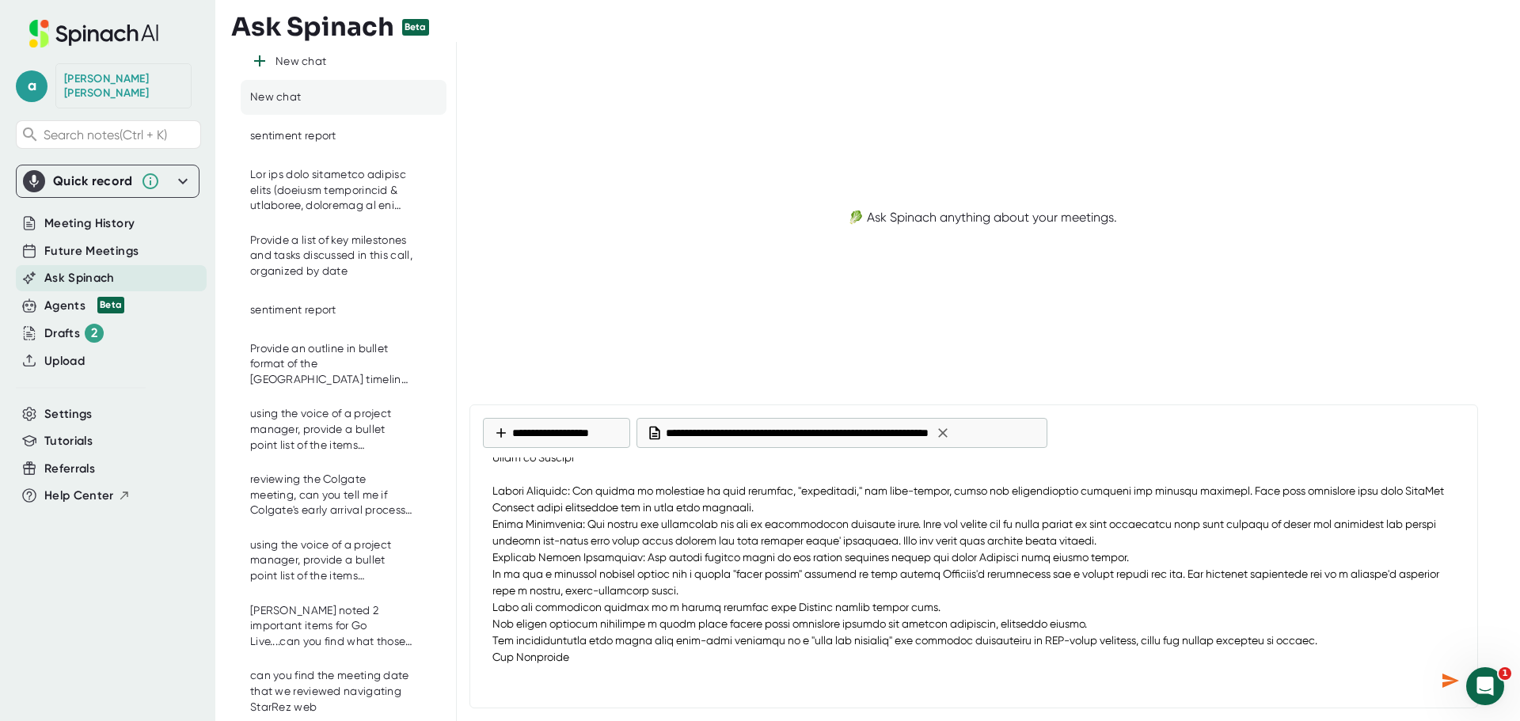
scroll to position [634, 0]
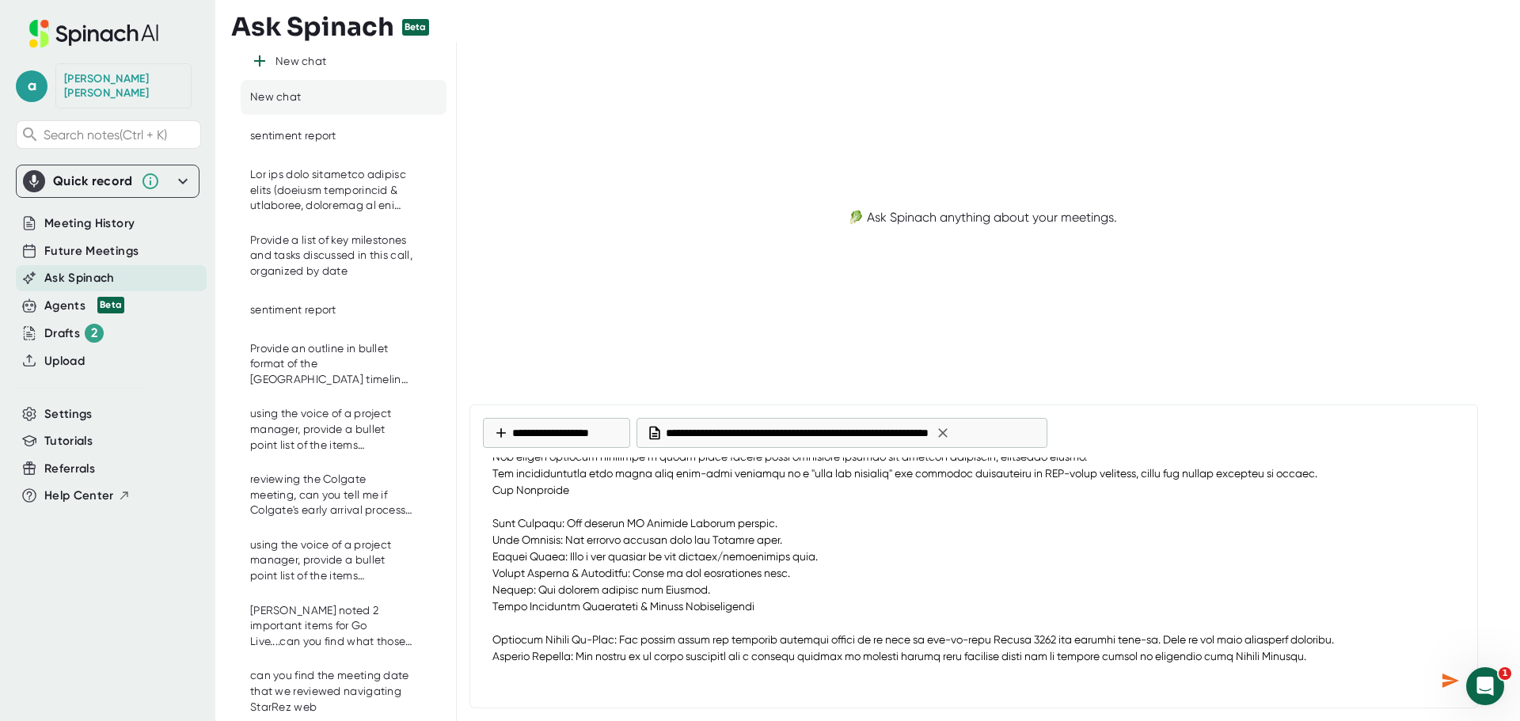
click at [1452, 681] on icon "Send message" at bounding box center [1450, 681] width 19 height 19
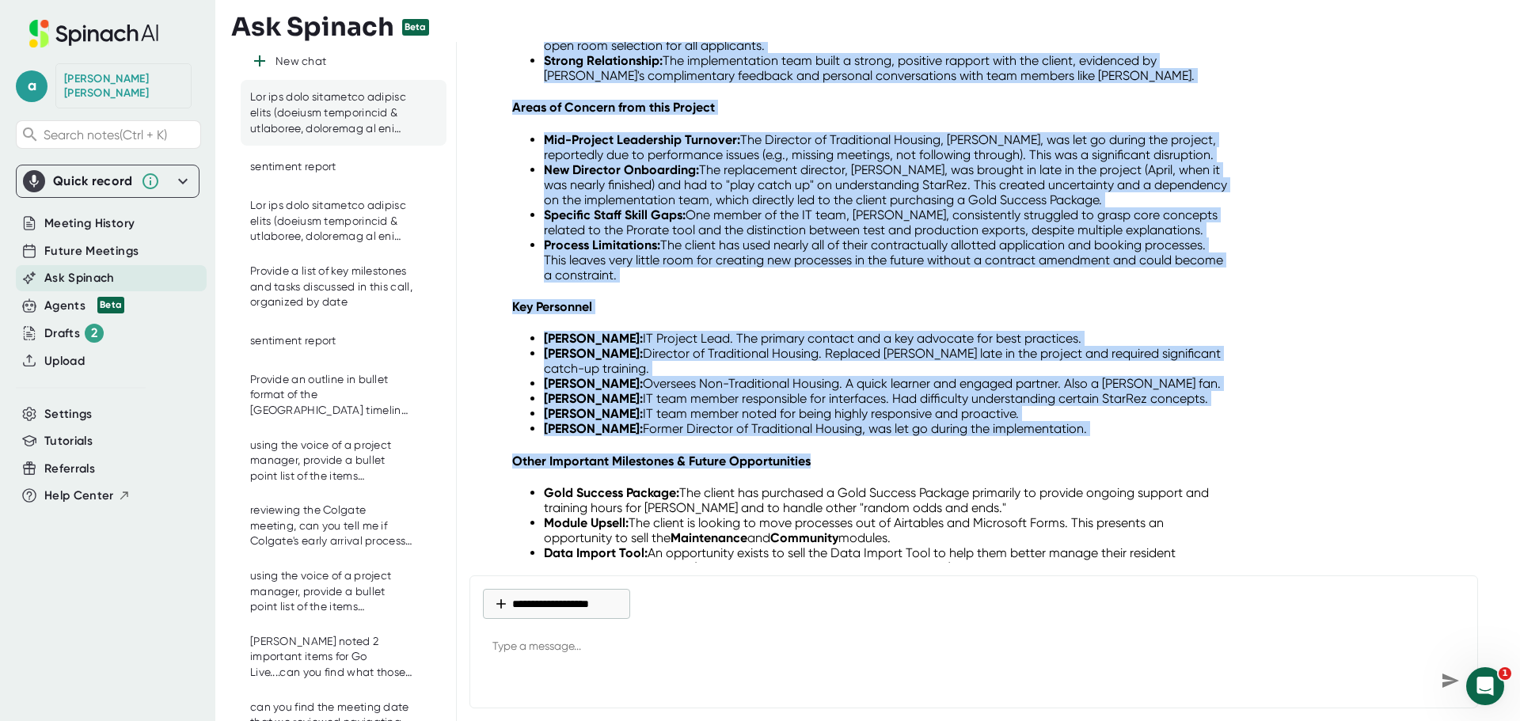
scroll to position [1630, 0]
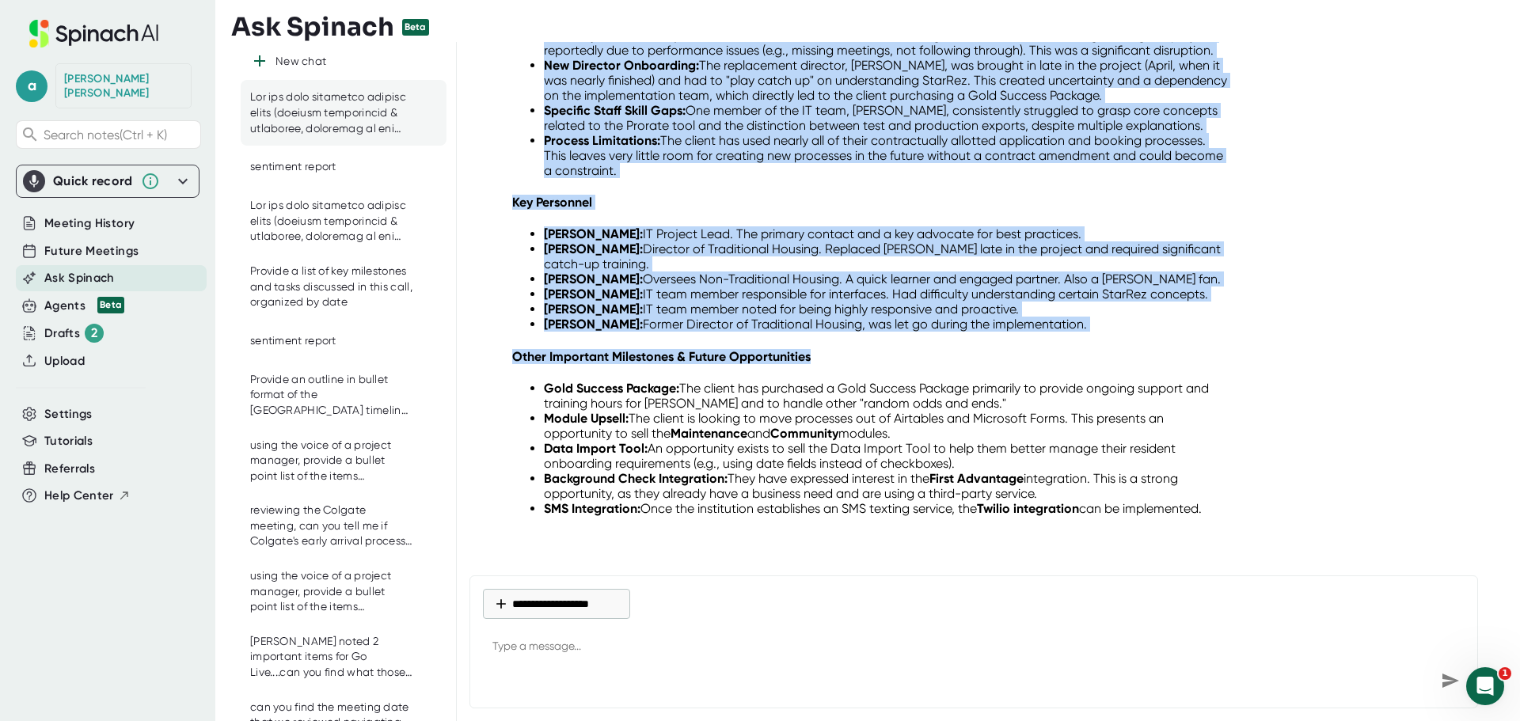
drag, startPoint x: 513, startPoint y: 249, endPoint x: 1315, endPoint y: 517, distance: 845.1
copy div "Implementation Notes: Yavapai College (YC) Overall Information & Processes Proj…"
click at [780, 540] on div "YC ([GEOGRAPHIC_DATA]) Implementation Close Handover ([DATE]) Of course. Here i…" at bounding box center [982, 302] width 1051 height 521
click at [893, 475] on li "Background Check Integration: They have expressed interest in the First Advanta…" at bounding box center [887, 486] width 687 height 30
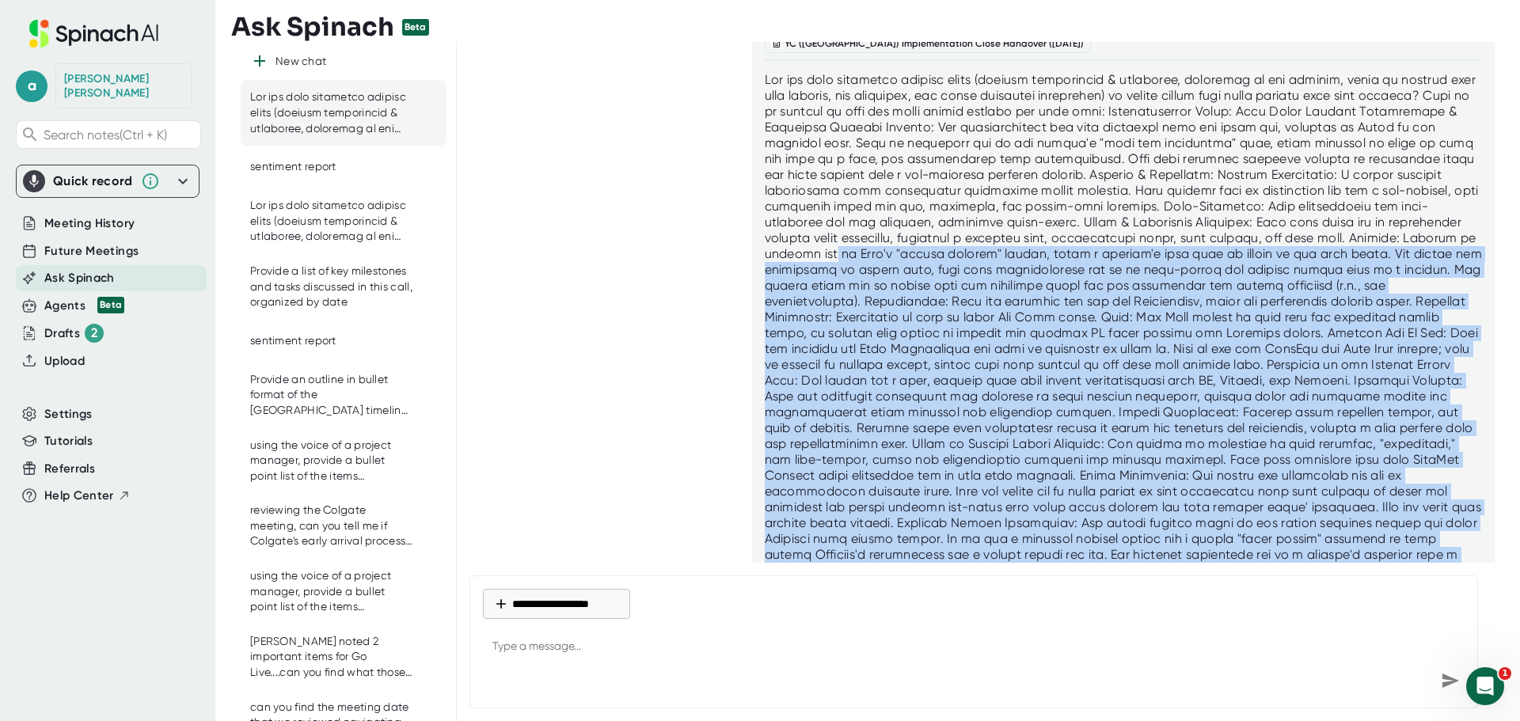
scroll to position [0, 0]
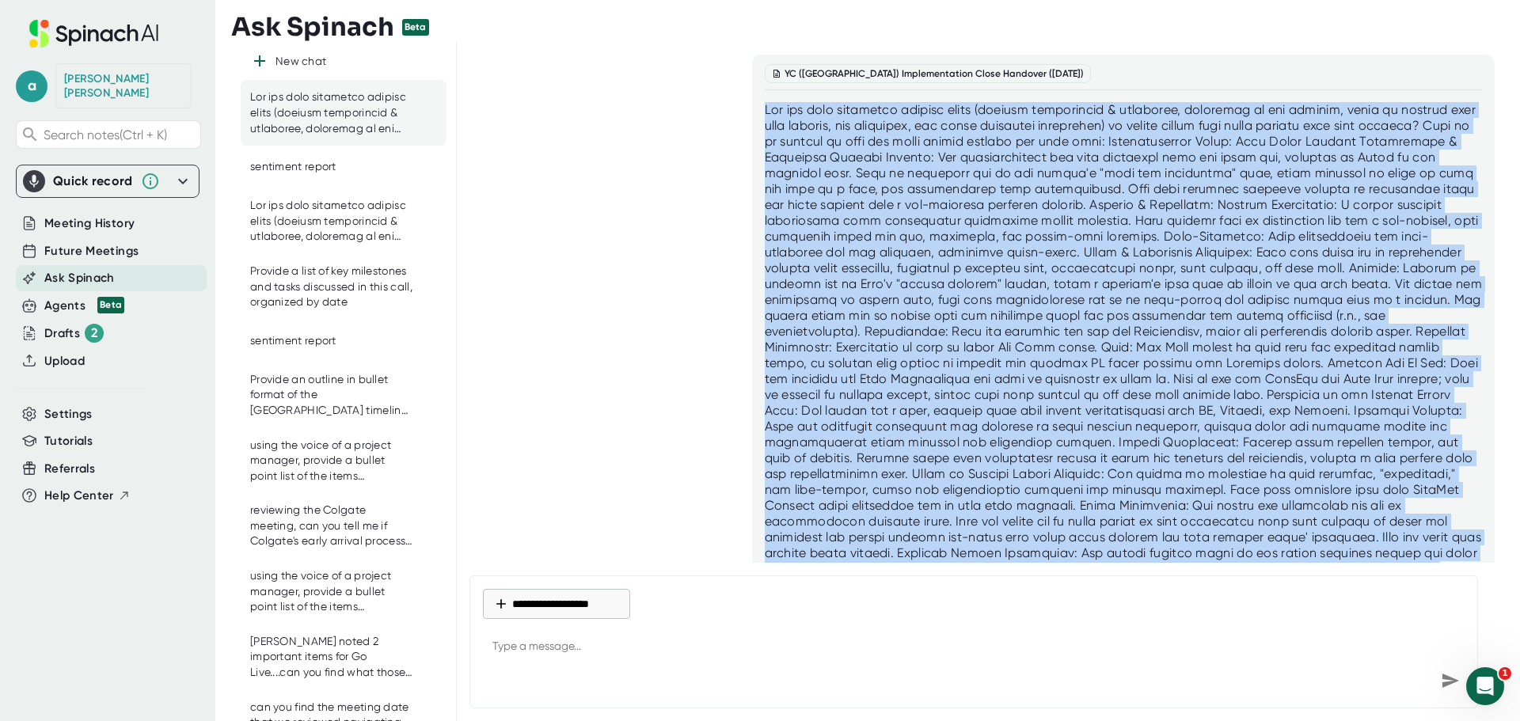
drag, startPoint x: 1047, startPoint y: 462, endPoint x: 750, endPoint y: 112, distance: 459.6
click at [752, 112] on div "YC ([GEOGRAPHIC_DATA]) Implementation Close Handover ([DATE])" at bounding box center [1124, 448] width 744 height 786
copy div "Can you pull important project notes (overall information & processes, positive…"
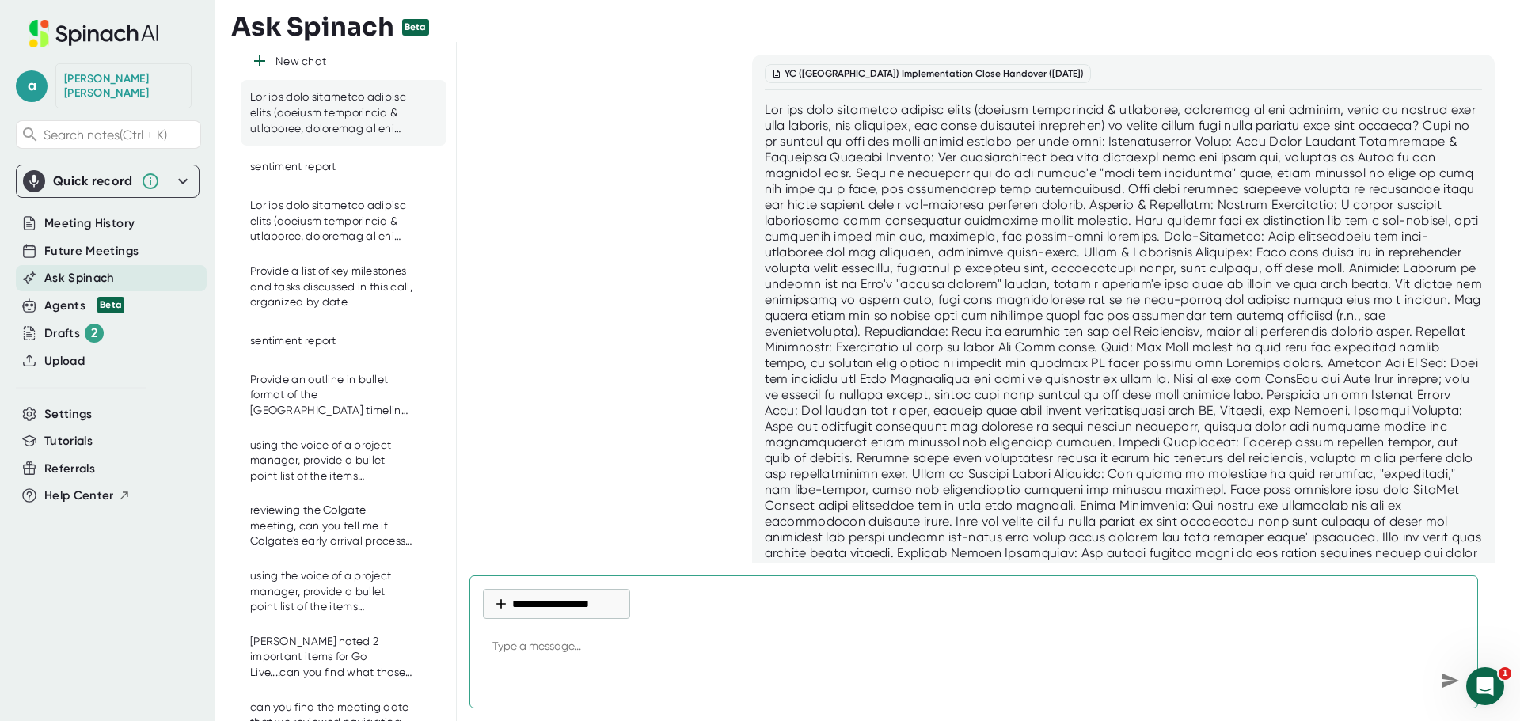
drag, startPoint x: 771, startPoint y: 654, endPoint x: 743, endPoint y: 656, distance: 28.6
click at [772, 653] on textarea at bounding box center [974, 648] width 982 height 38
type textarea "x"
